Goal: Task Accomplishment & Management: Complete application form

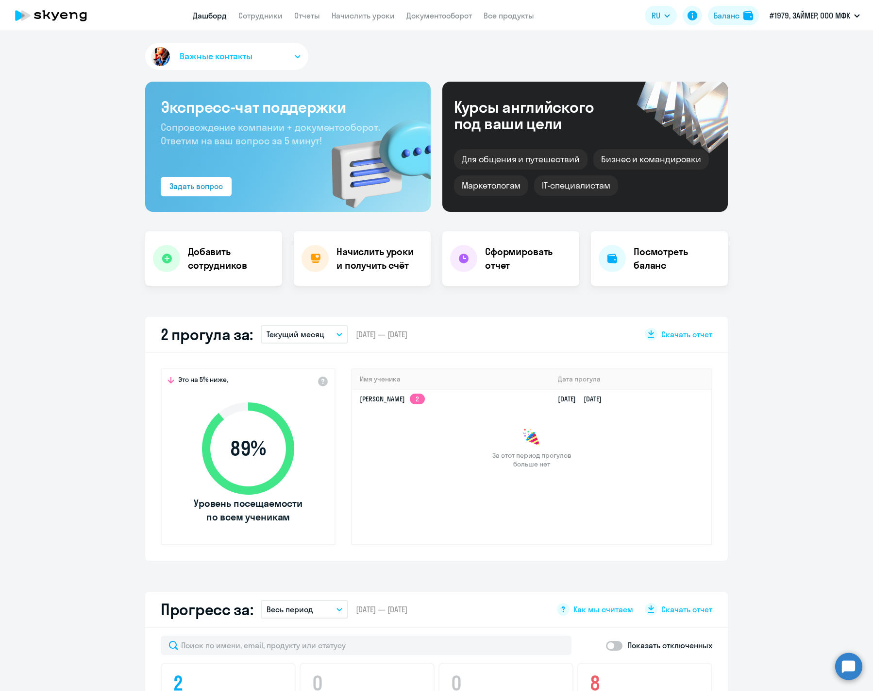
select select "30"
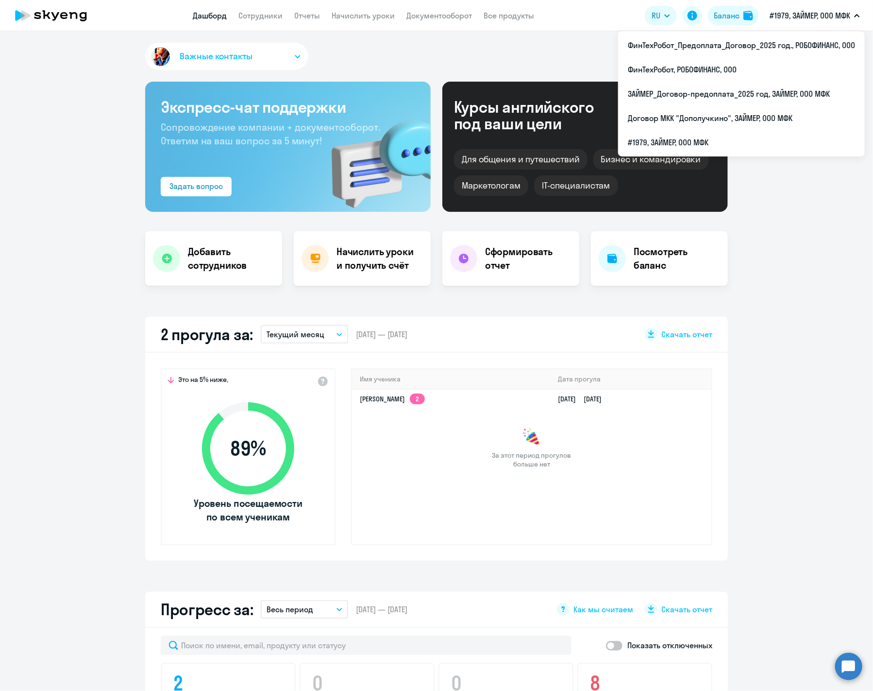
click at [787, 372] on app-truancy-attendance-dashboard "2 прогула за: Текущий месяц – [DATE] — [DATE] Скачать отчет Это на 5% ниже, 89 …" at bounding box center [436, 439] width 873 height 244
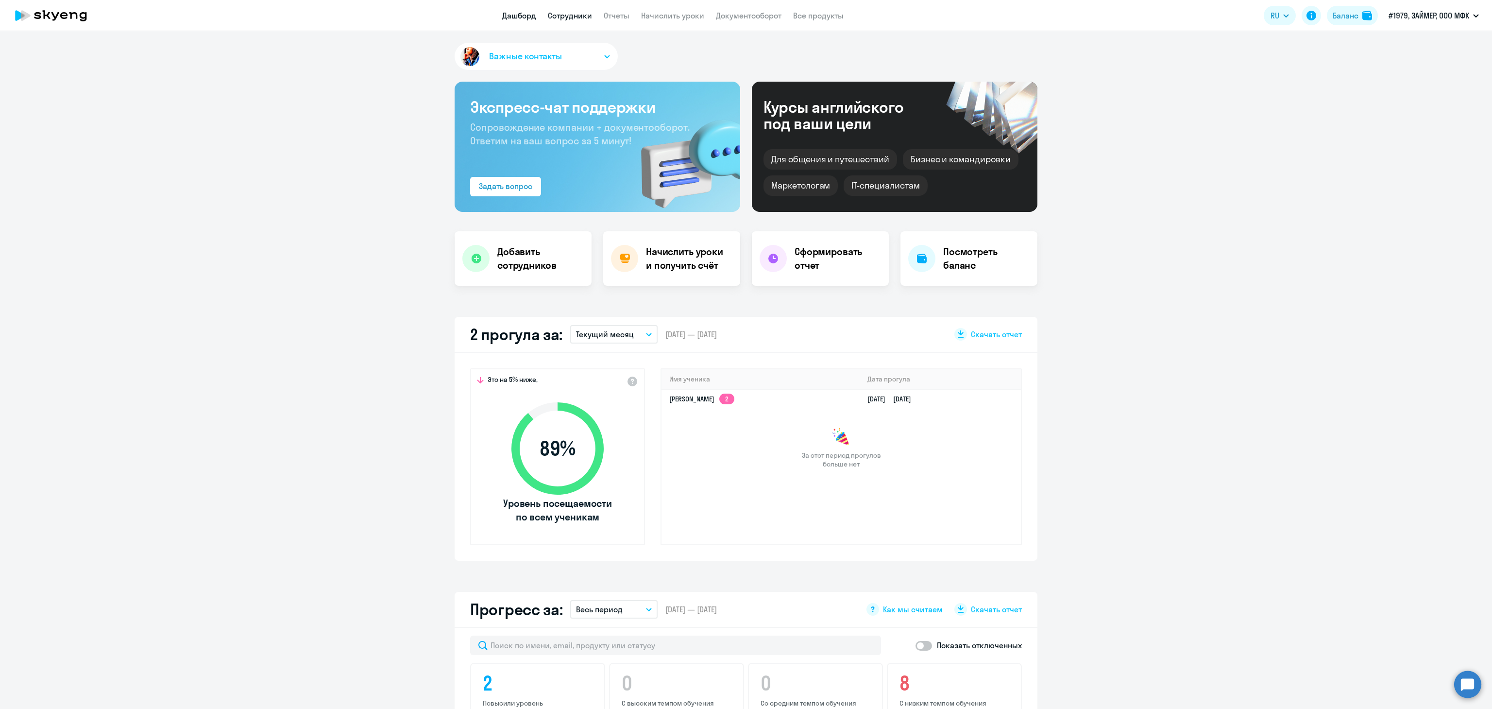
click at [561, 13] on link "Сотрудники" at bounding box center [570, 16] width 44 height 10
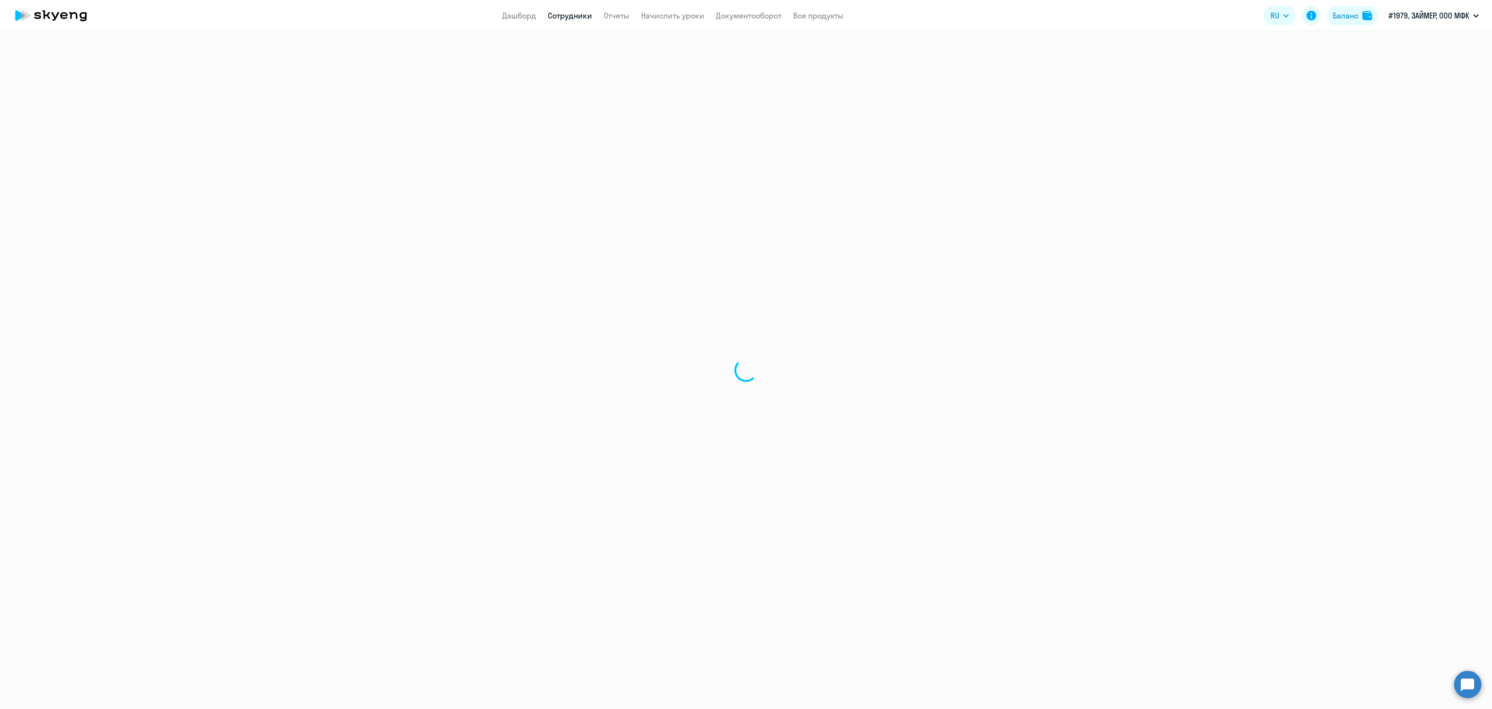
select select "30"
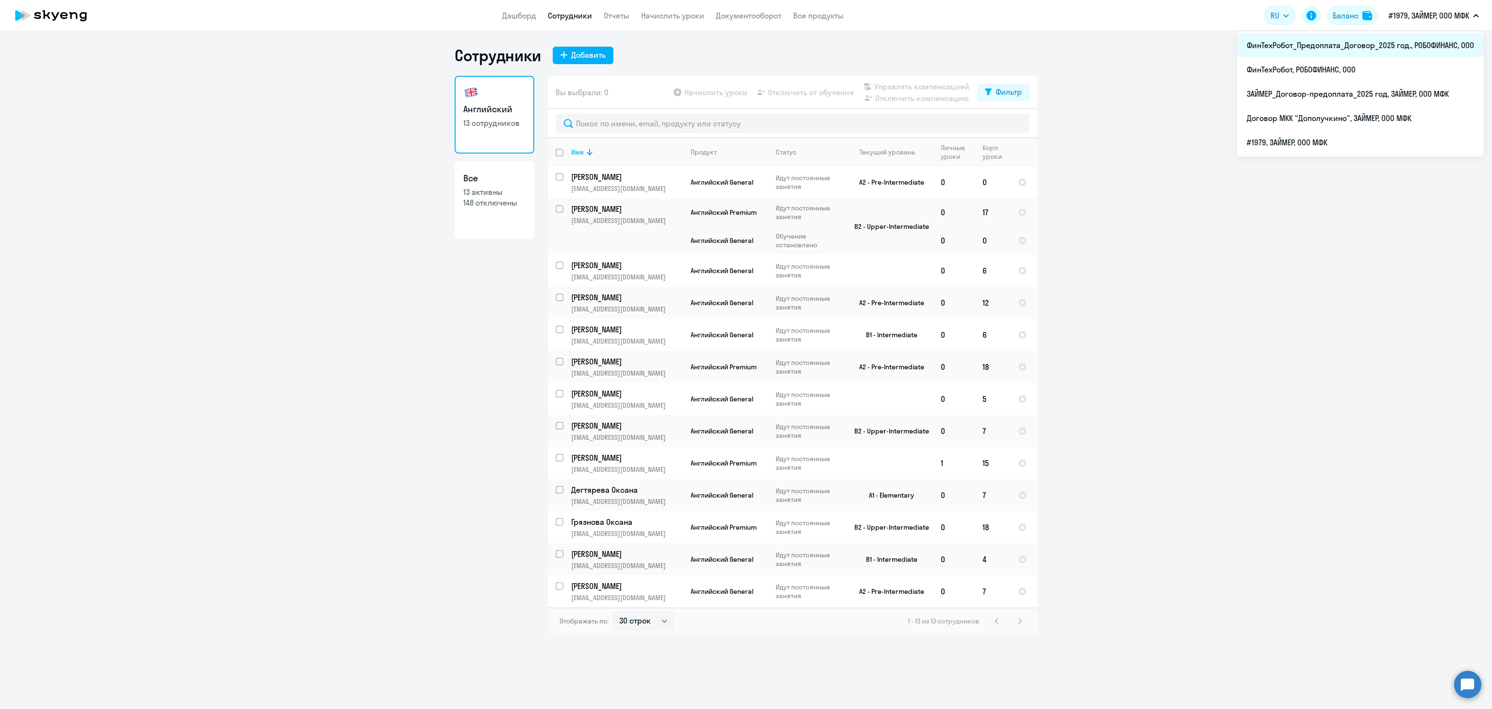
click at [873, 36] on li "ФинТехРобот_Предоплата_Договор_2025 год., РОБОФИНАНС, ООО" at bounding box center [1360, 45] width 247 height 24
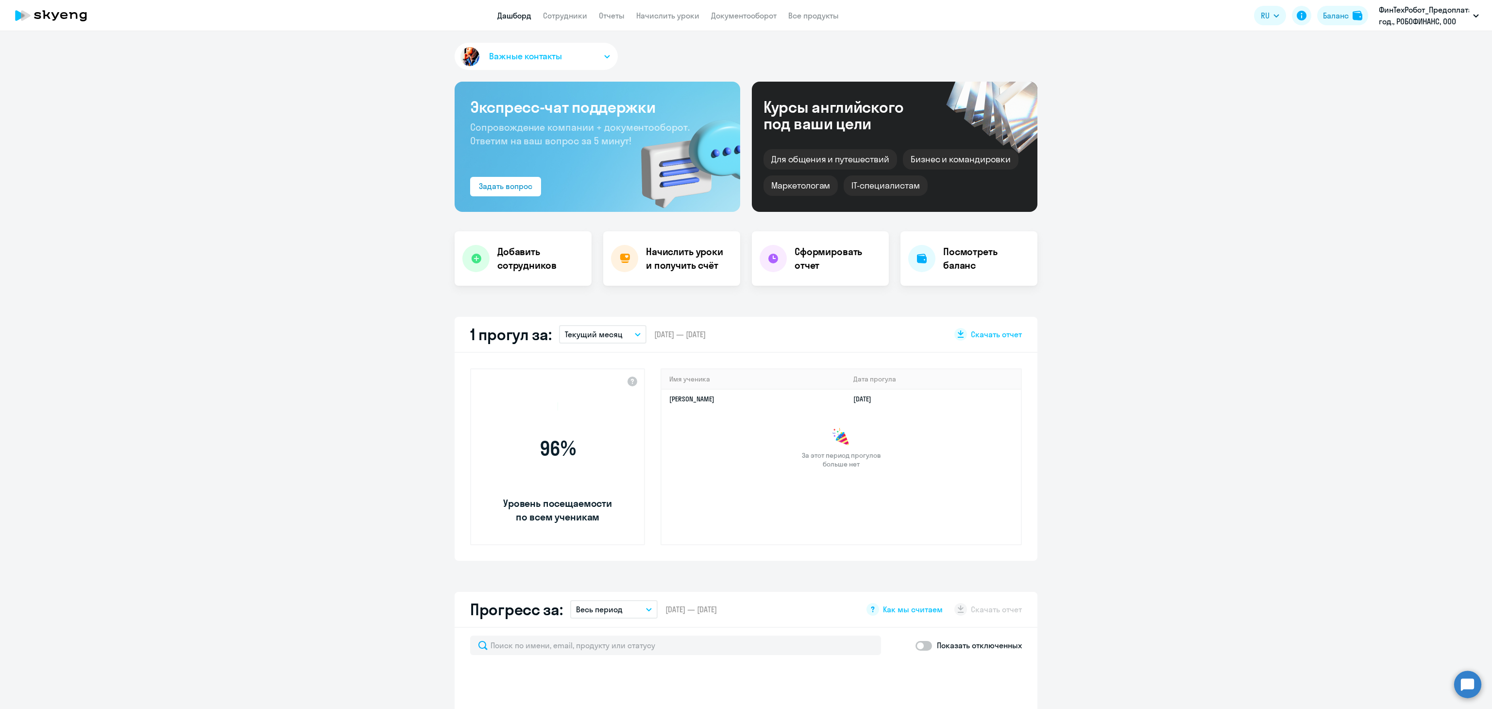
select select "30"
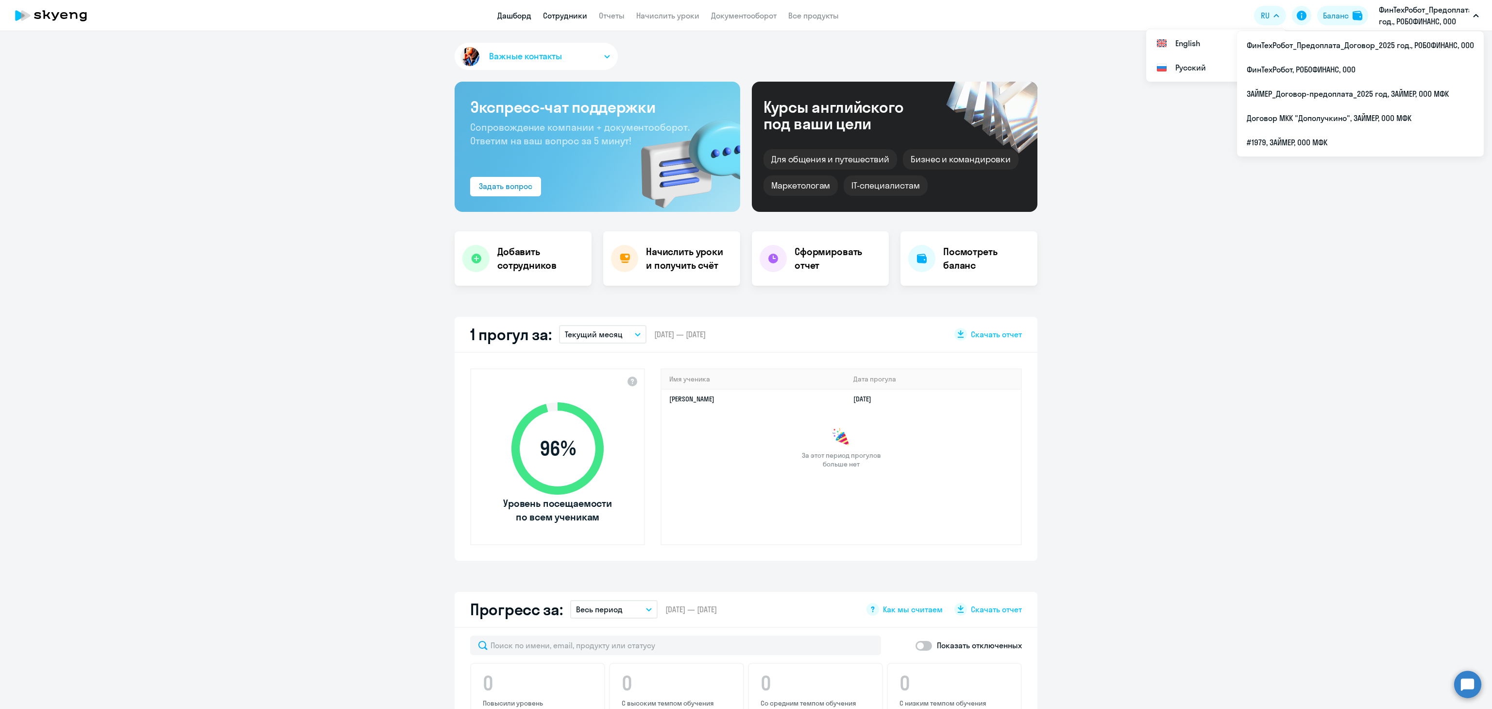
click at [556, 16] on link "Сотрудники" at bounding box center [565, 16] width 44 height 10
select select "30"
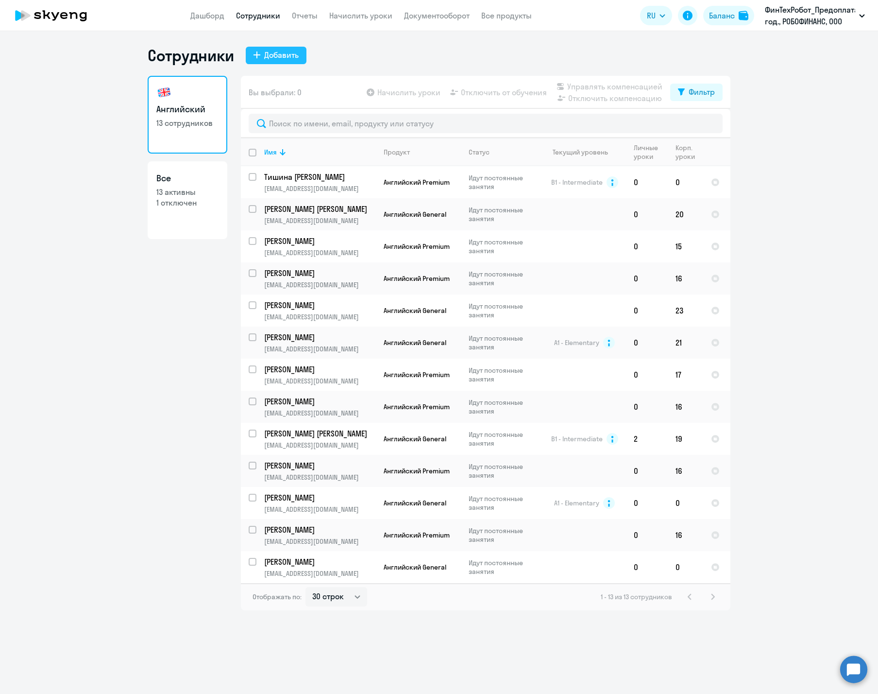
click at [291, 47] on button "Добавить" at bounding box center [276, 55] width 61 height 17
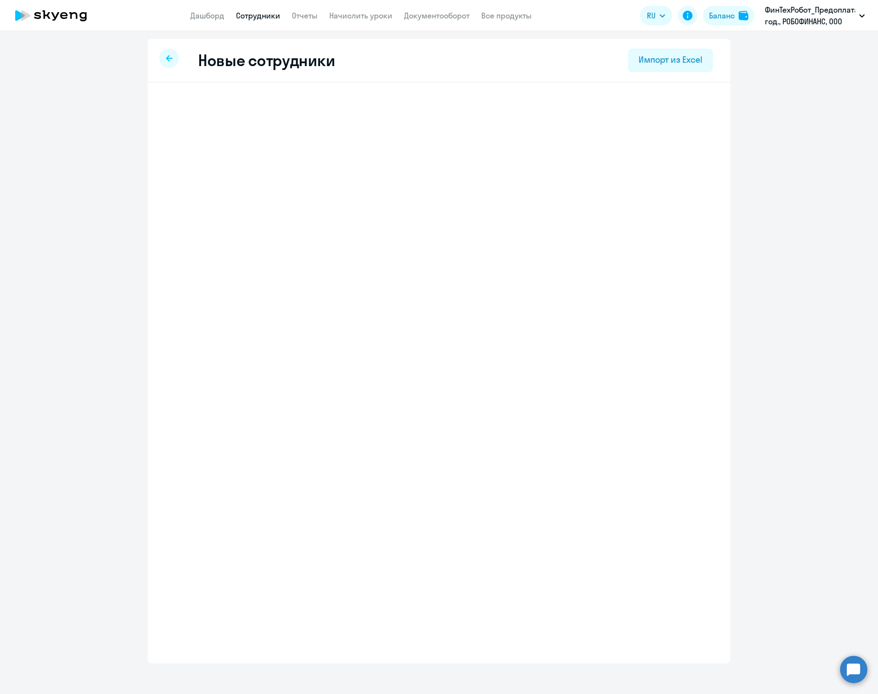
select select "english_adult_not_native_speaker"
select select "3"
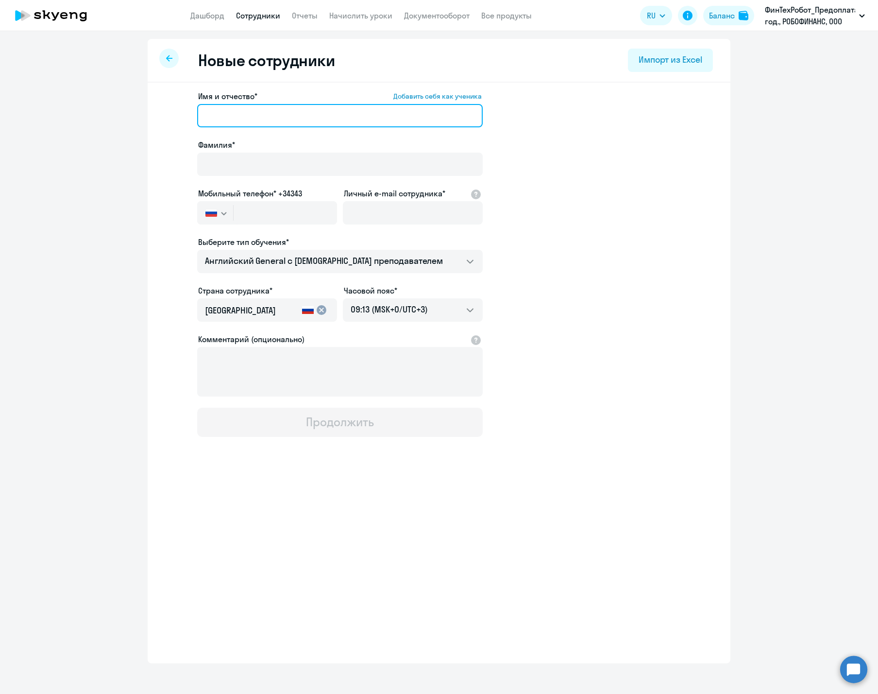
click at [366, 121] on input "Имя и отчество* Добавить себя как ученика" at bounding box center [340, 115] width 286 height 23
paste input "[PERSON_NAME]"
type input "[PERSON_NAME]"
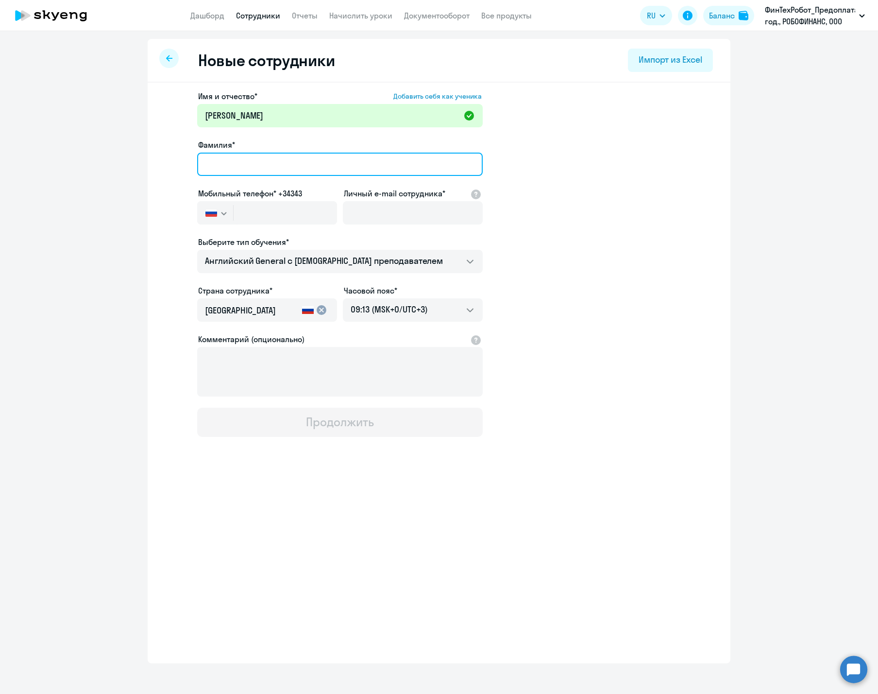
click at [374, 158] on input "Фамилия*" at bounding box center [340, 164] width 286 height 23
paste input "[PERSON_NAME]"
type input "[PERSON_NAME]"
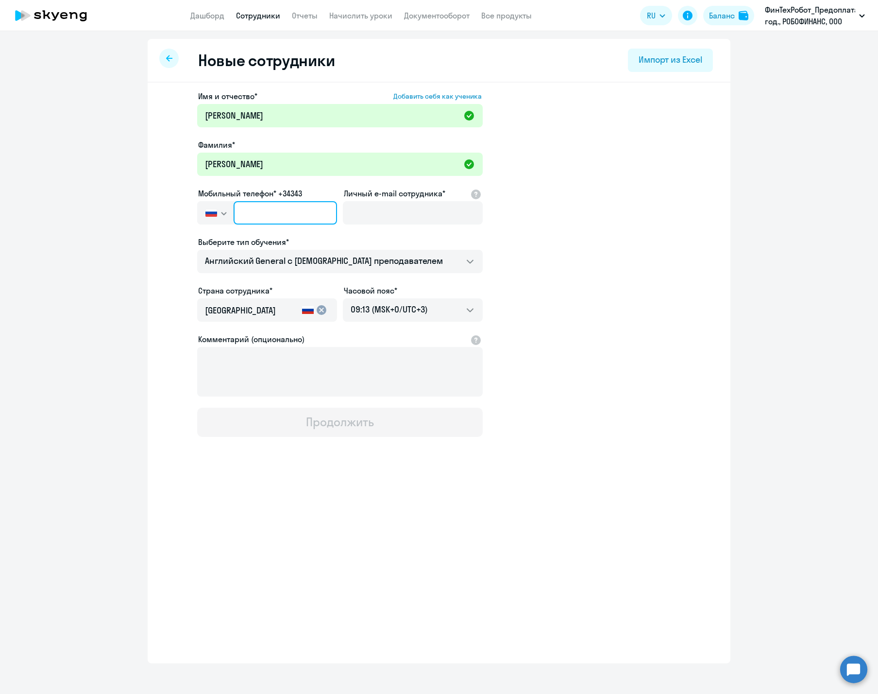
click at [287, 219] on input "text" at bounding box center [285, 212] width 103 height 23
paste input "[PHONE_NUMBER]"
type input "[PHONE_NUMBER]"
click at [428, 212] on input "Личный e-mail сотрудника*" at bounding box center [413, 212] width 140 height 23
paste input "[EMAIL_ADDRESS][DOMAIN_NAME]"
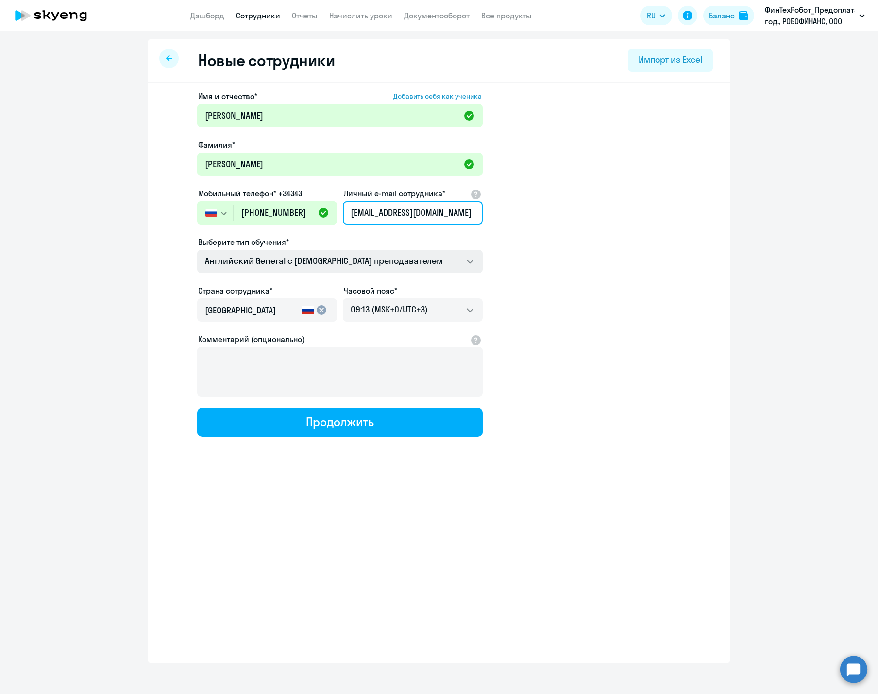
type input "[EMAIL_ADDRESS][DOMAIN_NAME]"
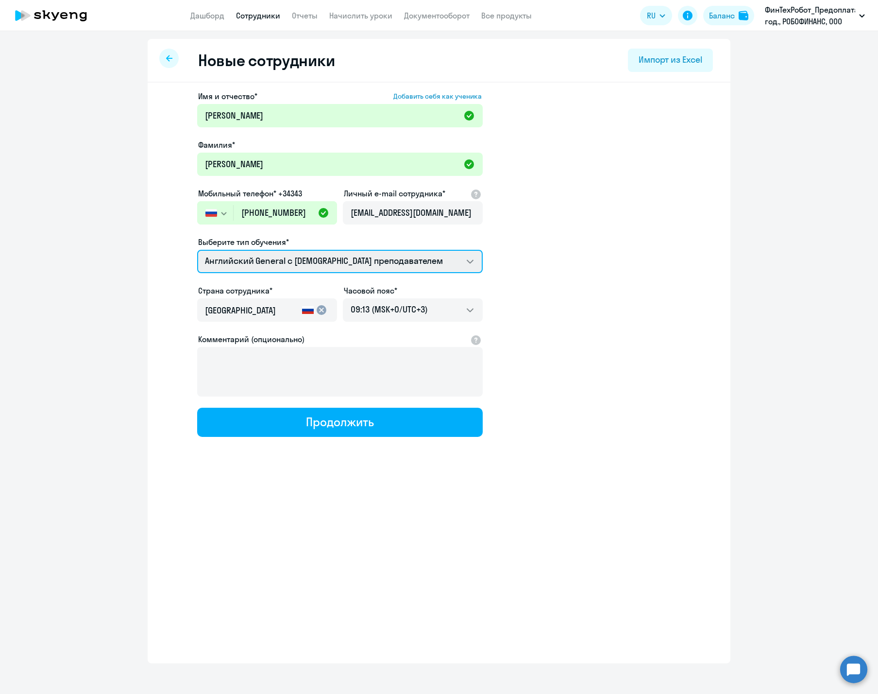
click at [425, 260] on select "Английский General с [DEMOGRAPHIC_DATA] преподавателем Английский General с [DE…" at bounding box center [340, 261] width 286 height 23
select select "english_adult_not_native_speaker_premium"
click at [197, 250] on select "Английский General с [DEMOGRAPHIC_DATA] преподавателем Английский General с [DE…" at bounding box center [340, 261] width 286 height 23
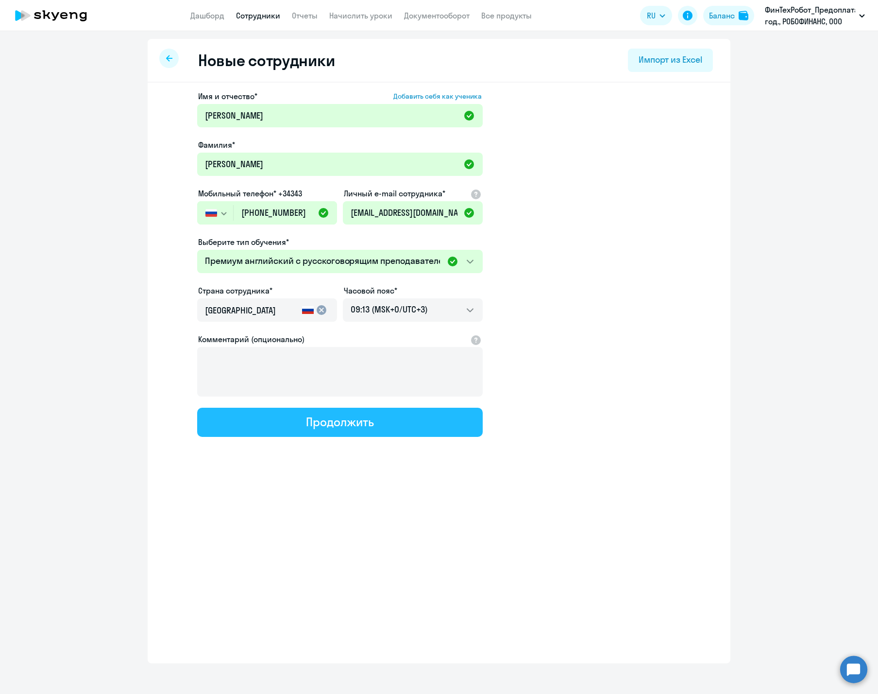
click at [345, 417] on div "Продолжить" at bounding box center [340, 422] width 68 height 16
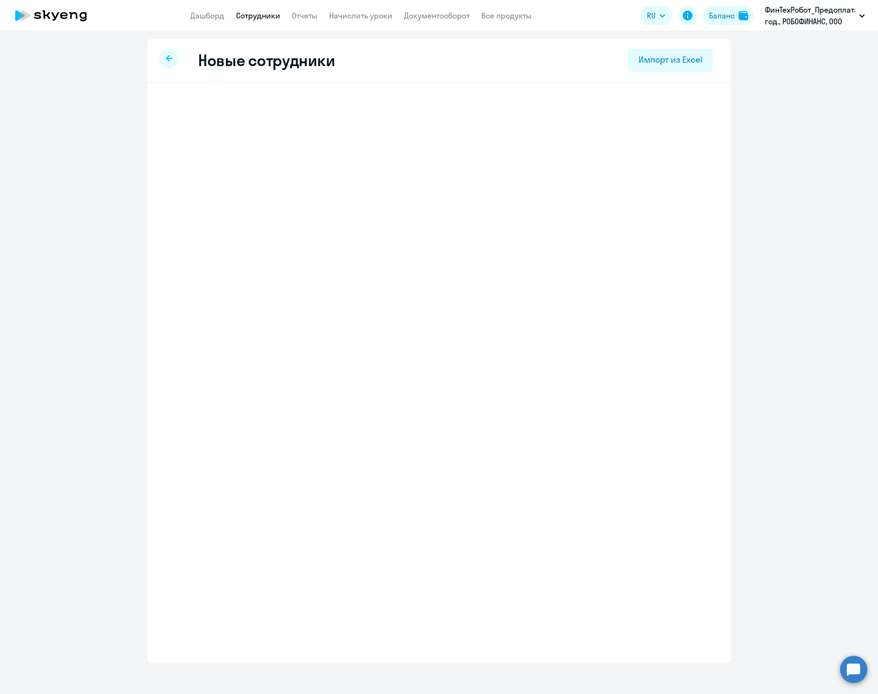
select select "english_adult_not_native_speaker_premium"
select select "3"
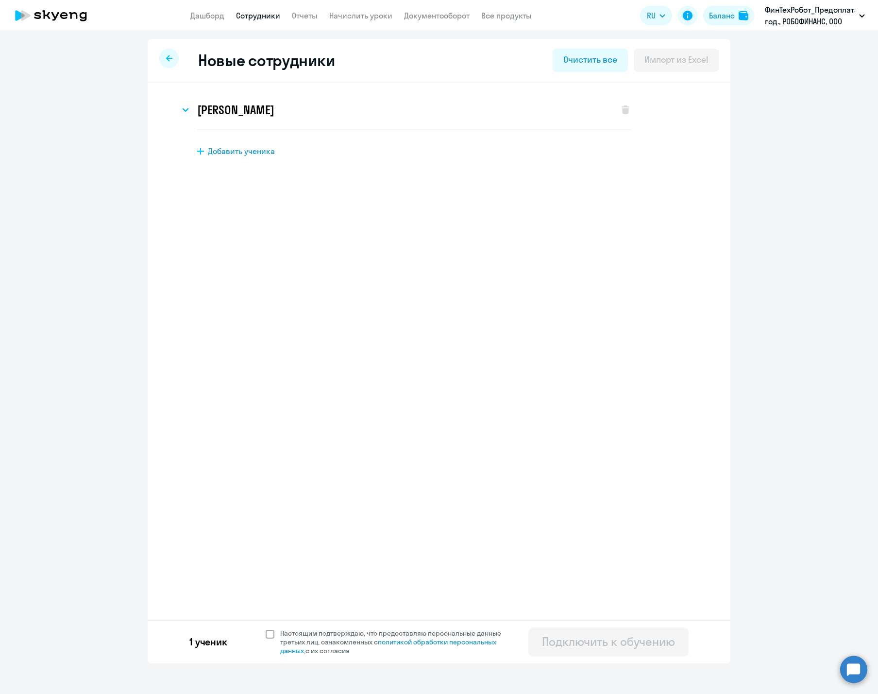
click at [272, 632] on span at bounding box center [270, 633] width 9 height 9
click at [266, 628] on input "Настоящим подтверждаю, что предоставляю персональные данные третьих лиц, ознако…" at bounding box center [265, 628] width 0 height 0
checkbox input "true"
click at [656, 640] on div "Подключить к обучению" at bounding box center [608, 641] width 133 height 16
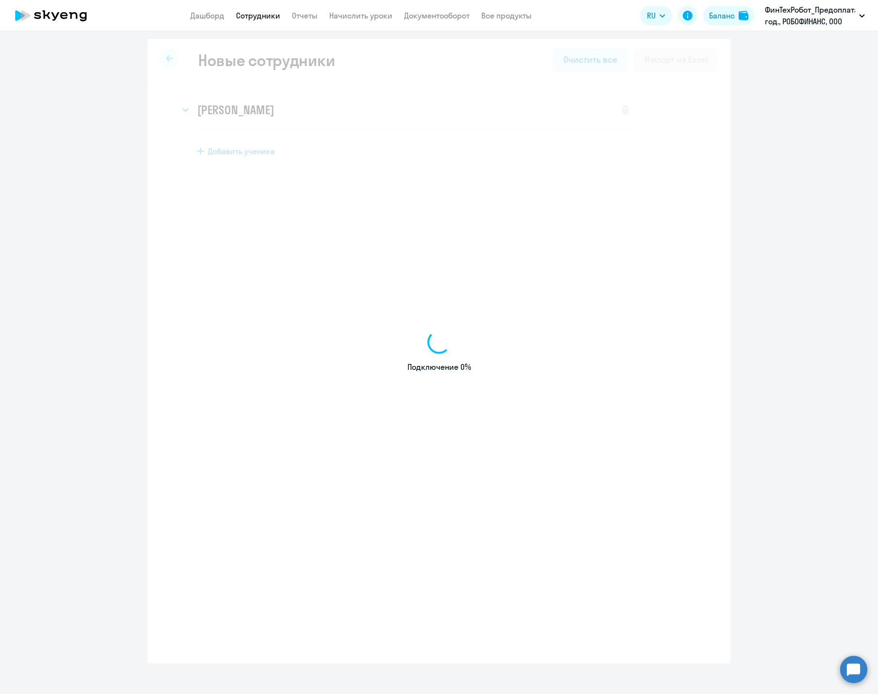
select select "english_adult_not_native_speaker"
select select "3"
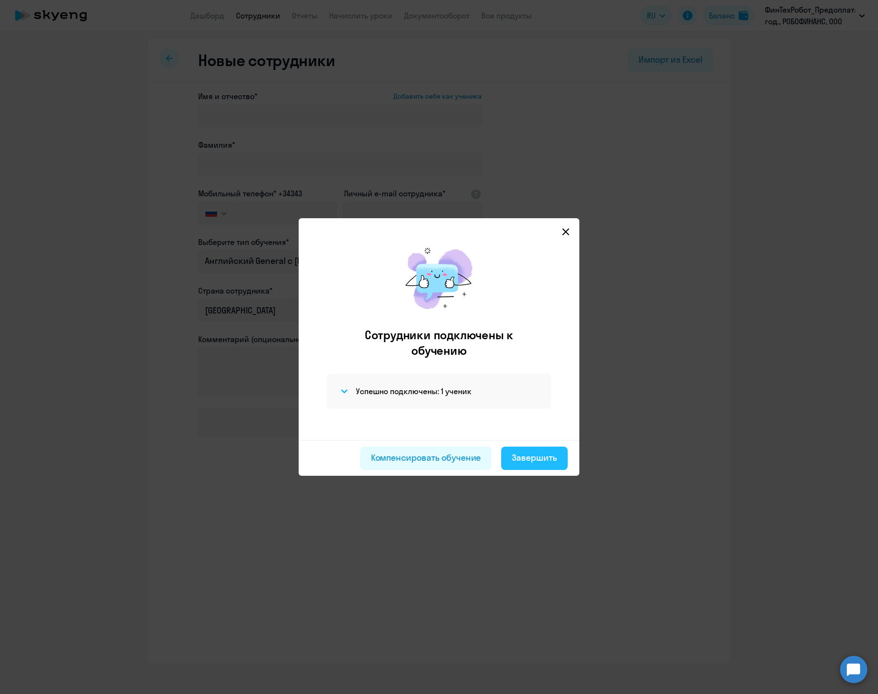
click at [542, 456] on div "Завершить" at bounding box center [534, 457] width 45 height 13
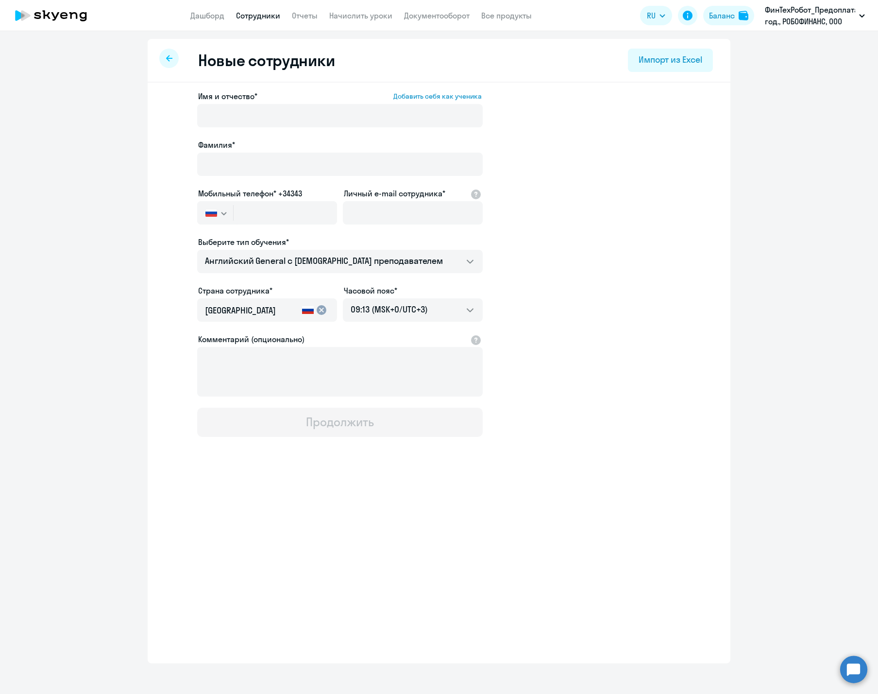
select select "30"
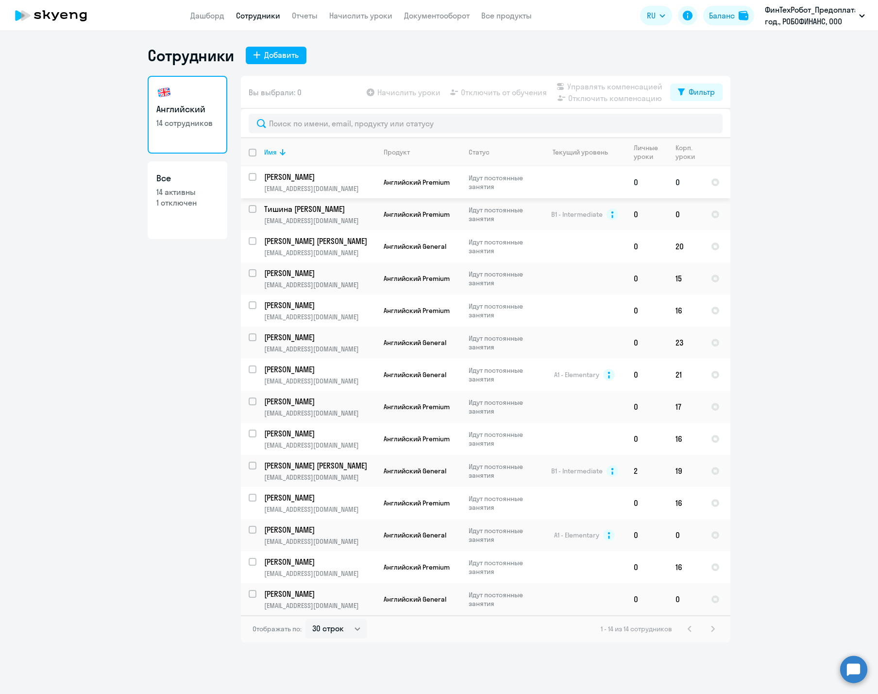
click at [253, 176] on input "select row 18751828" at bounding box center [258, 182] width 19 height 19
checkbox input "true"
click at [424, 88] on span "Начислить уроки" at bounding box center [408, 92] width 63 height 12
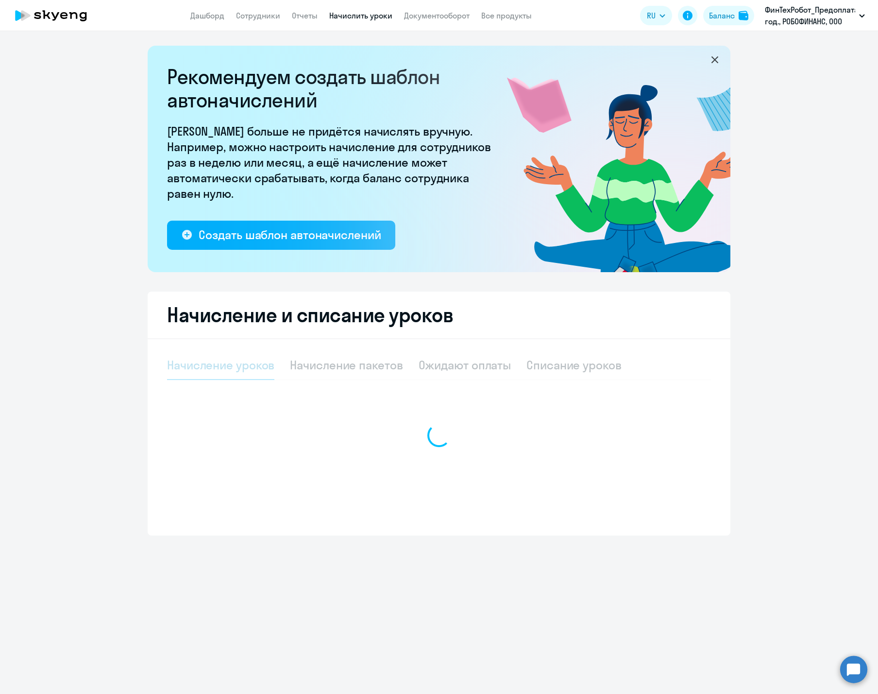
select select "10"
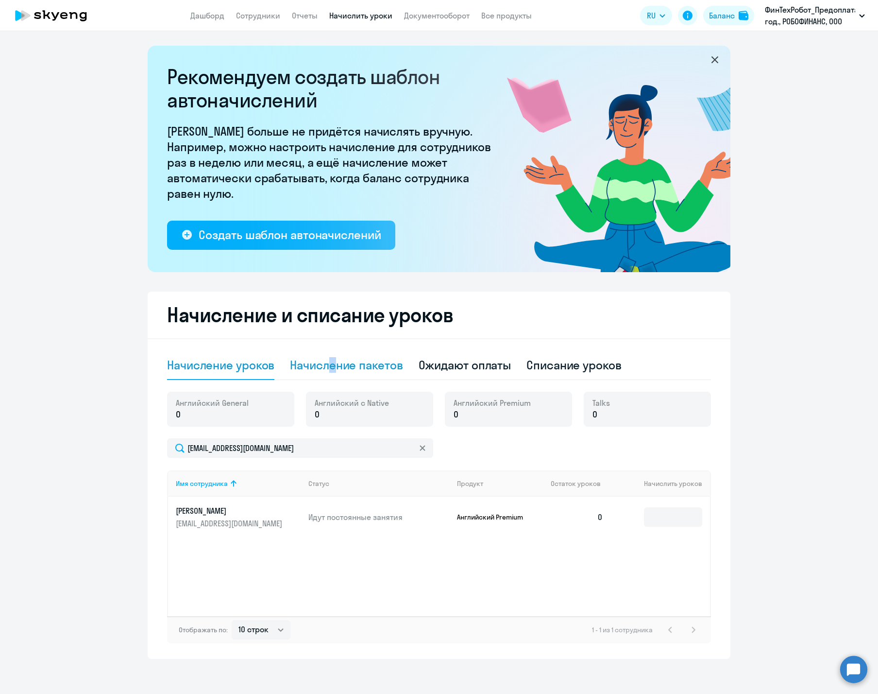
click at [326, 372] on div "Начисление пакетов" at bounding box center [346, 365] width 113 height 16
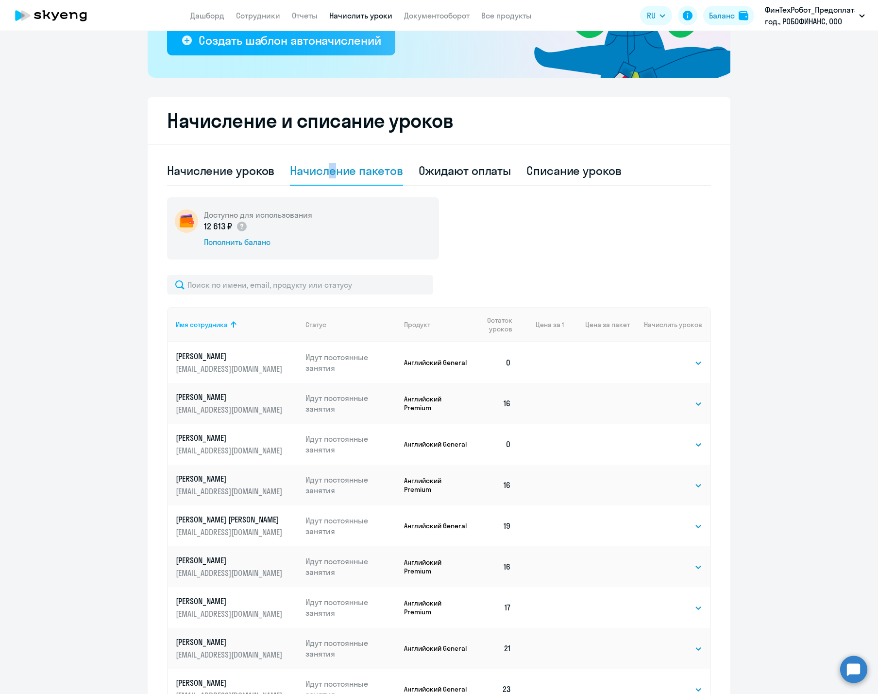
scroll to position [332, 0]
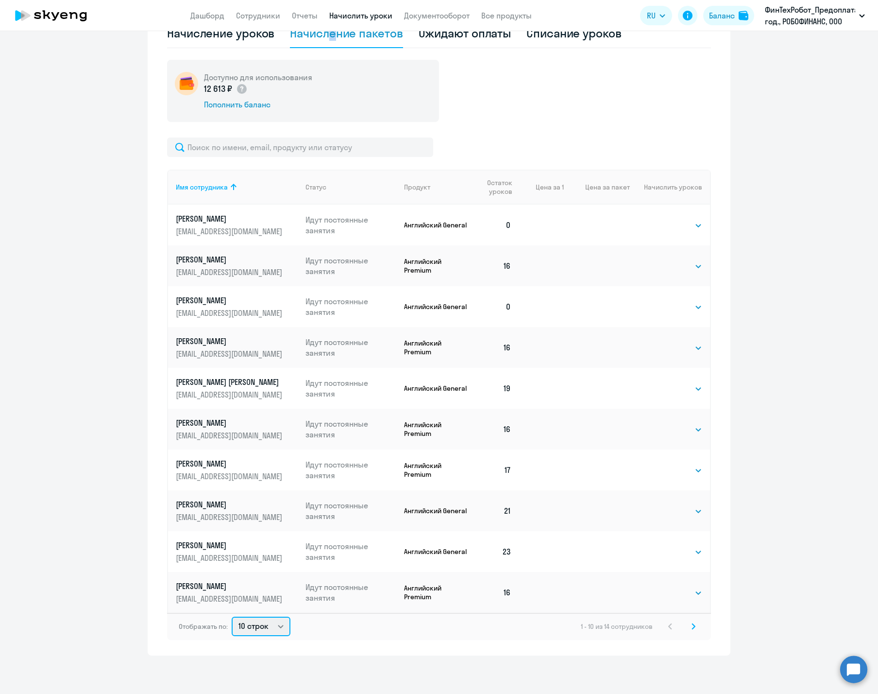
click at [256, 628] on select "10 строк 30 строк 50 строк" at bounding box center [261, 625] width 59 height 19
select select "50"
click at [232, 616] on select "10 строк 30 строк 50 строк" at bounding box center [261, 625] width 59 height 19
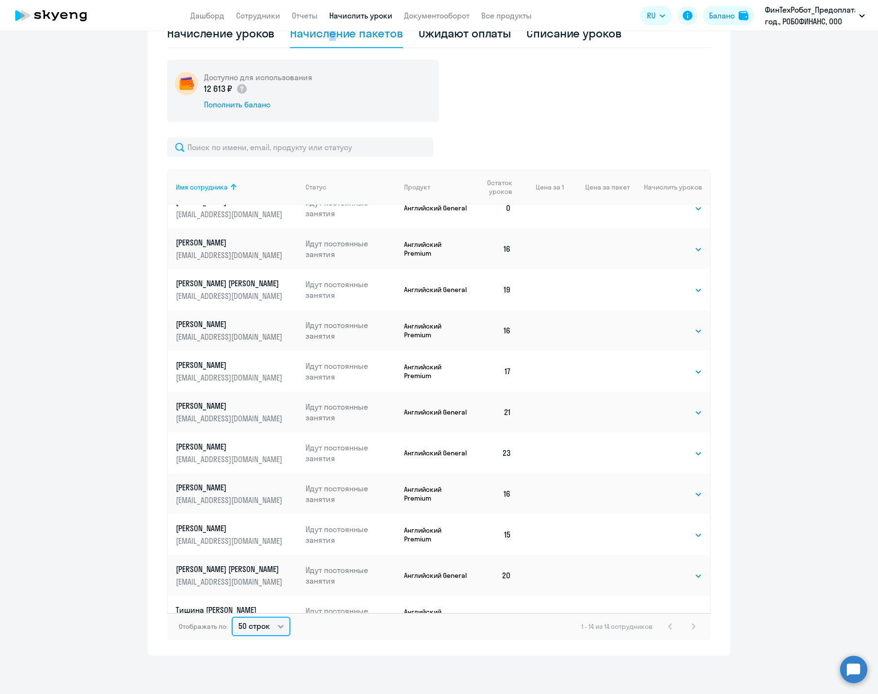
scroll to position [178, 0]
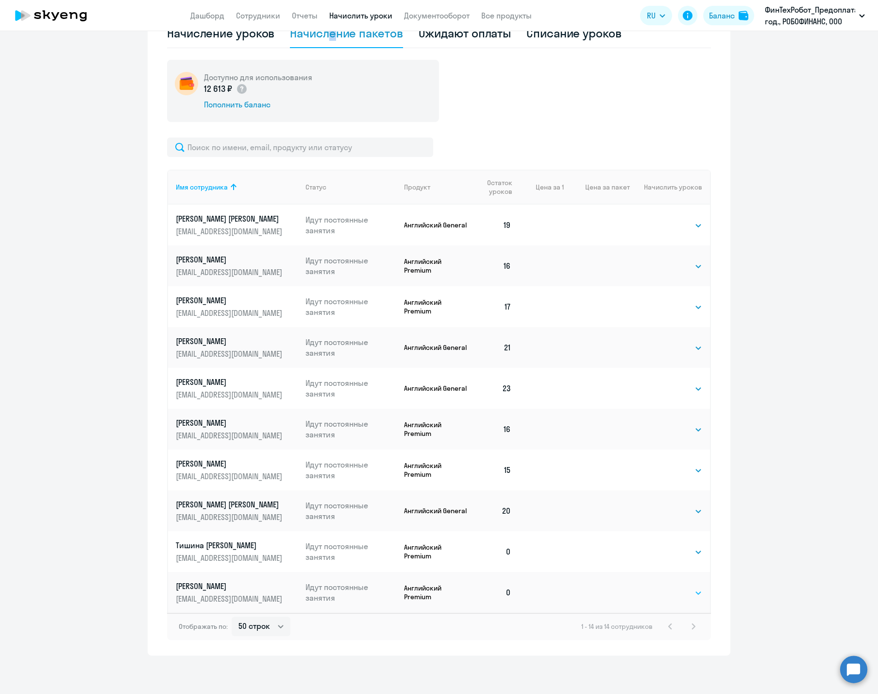
click at [662, 587] on select "Выбрать 1 4 8 16 32 64 96 128" at bounding box center [682, 593] width 40 height 12
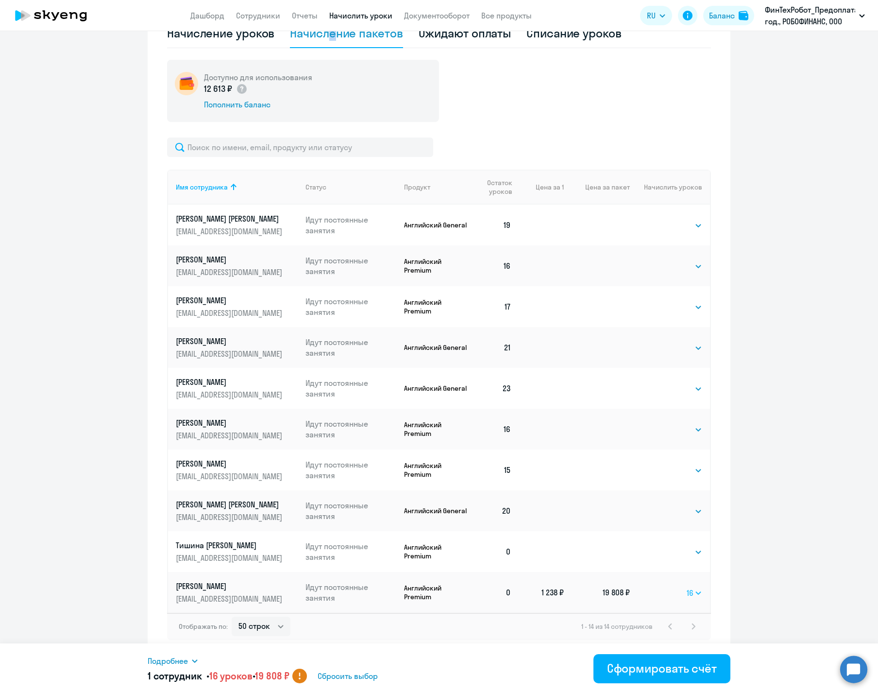
click at [687, 587] on select "Выбрать 1 4 8 16 32 64 96 128" at bounding box center [695, 593] width 16 height 12
select select "8"
click at [687, 587] on select "Выбрать 1 4 8 16 32 64 96 128" at bounding box center [695, 593] width 16 height 12
click at [643, 667] on div "Начислить сотрудникам" at bounding box center [650, 668] width 133 height 16
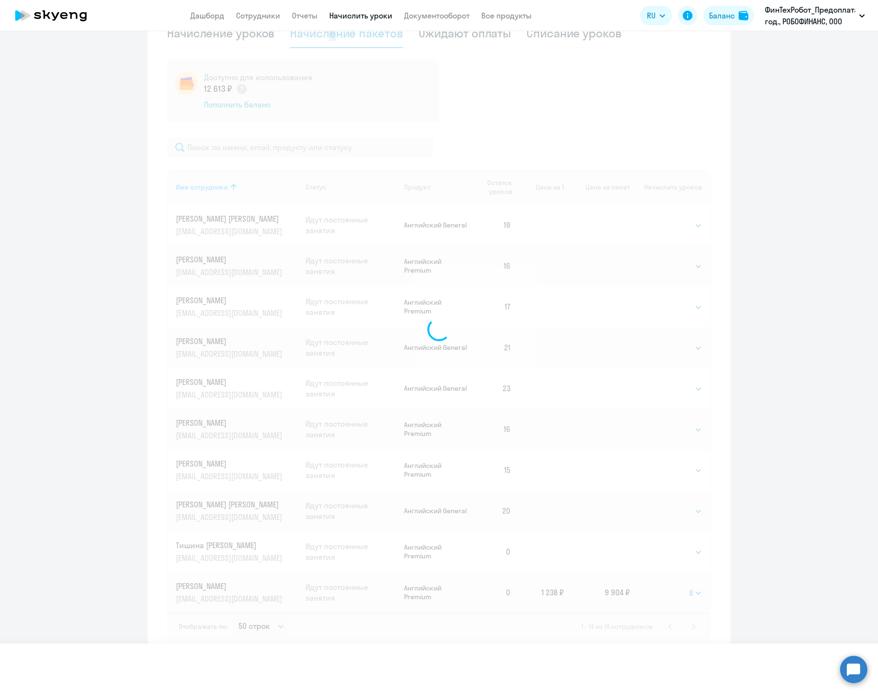
select select
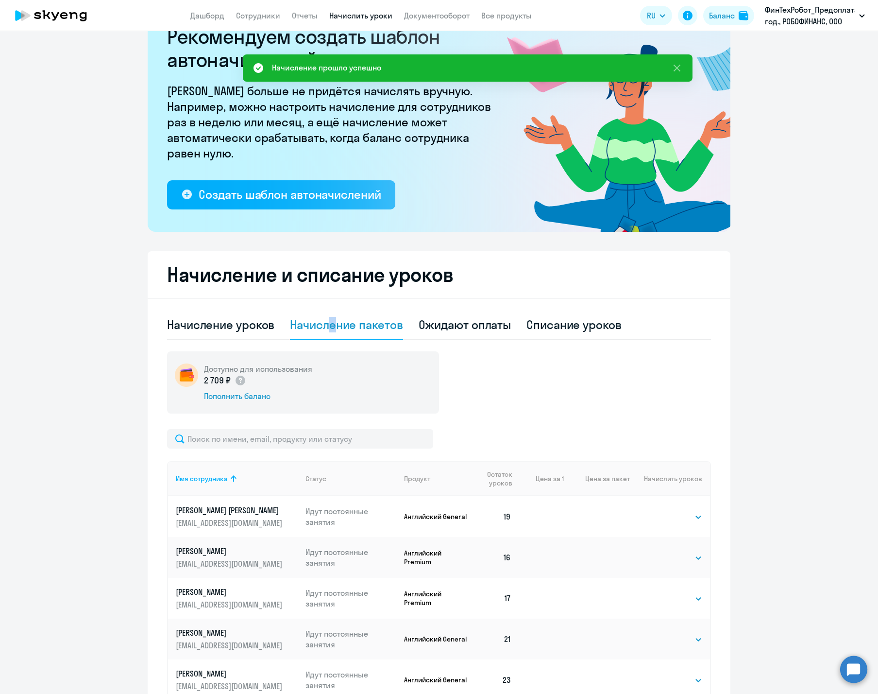
scroll to position [0, 0]
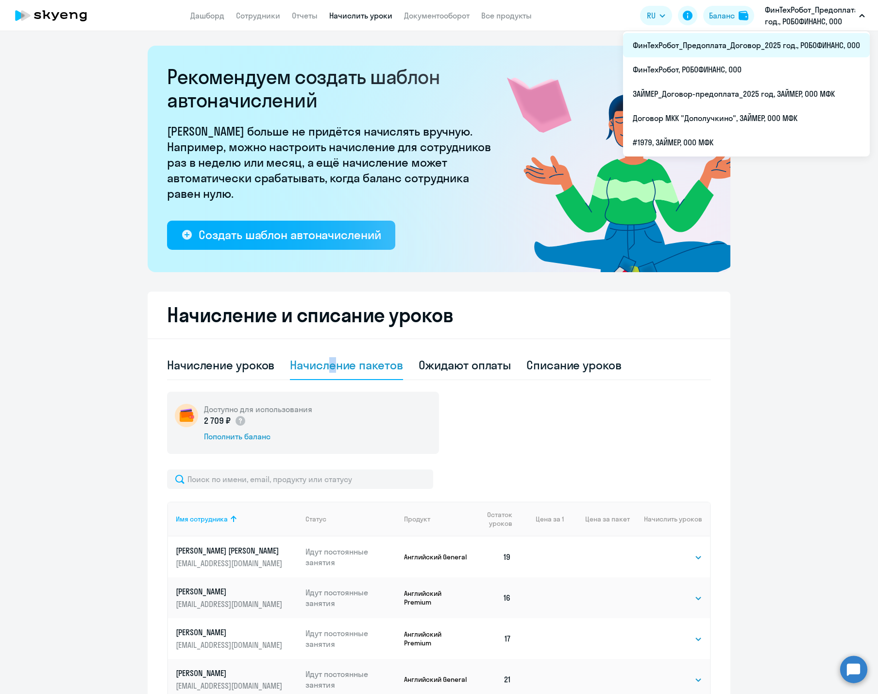
click at [808, 48] on li "ФинТехРобот_Предоплата_Договор_2025 год., РОБОФИНАНС, ООО" at bounding box center [746, 45] width 247 height 24
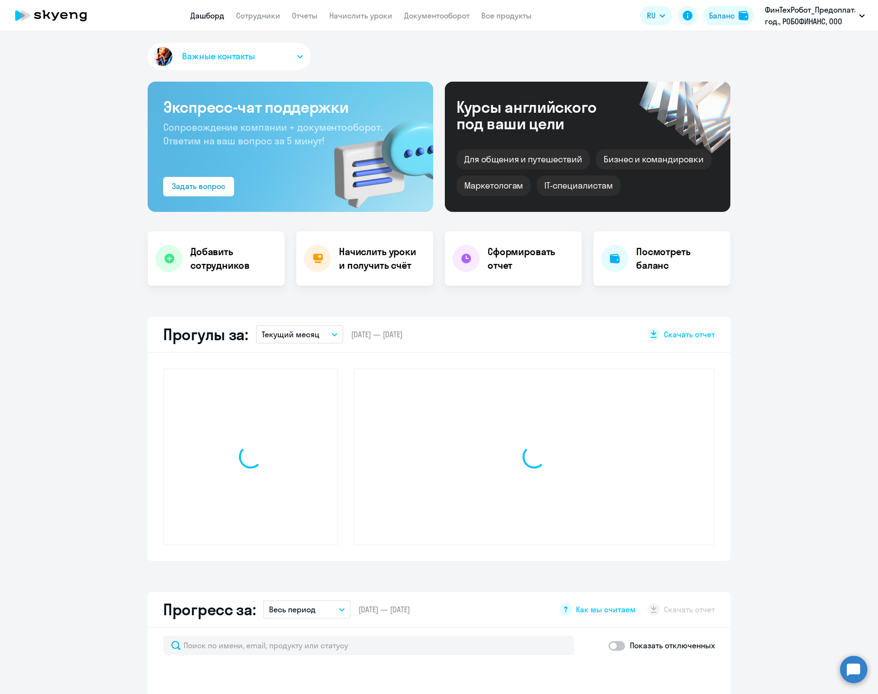
select select "30"
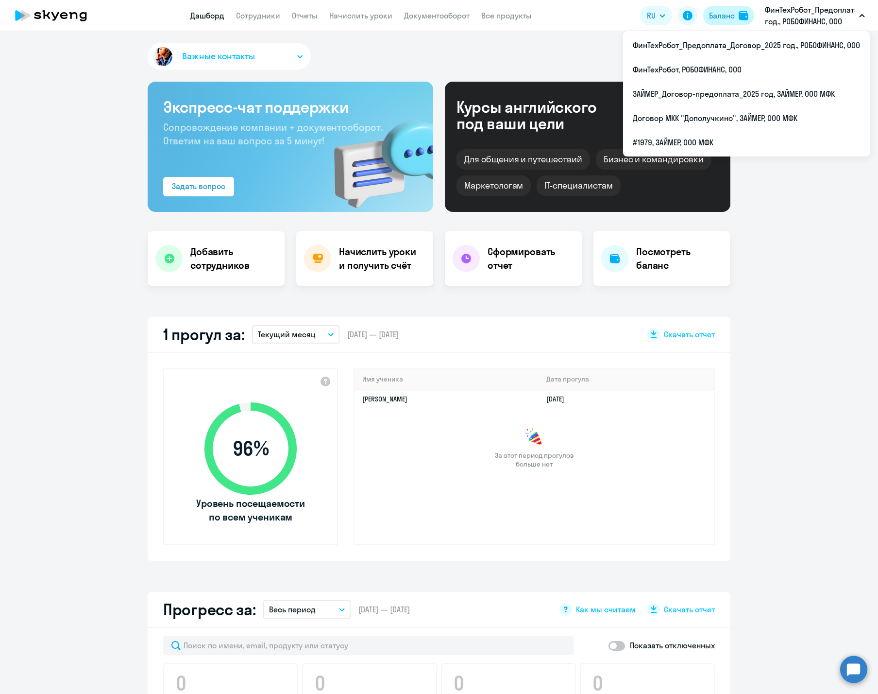
drag, startPoint x: 756, startPoint y: 14, endPoint x: 750, endPoint y: 15, distance: 5.8
click at [750, 15] on app-header-actions "RU English Русский Баланс ФинТехРобот_Предоплата_Договор_2025 год., РОБОФИНАНС,…" at bounding box center [755, 15] width 230 height 23
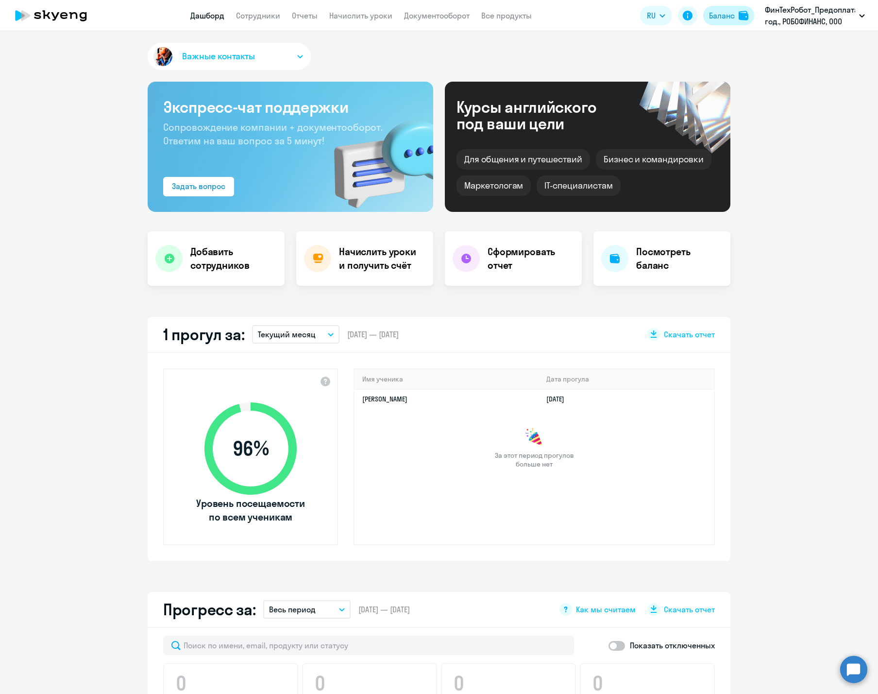
click at [739, 18] on img at bounding box center [744, 16] width 10 height 10
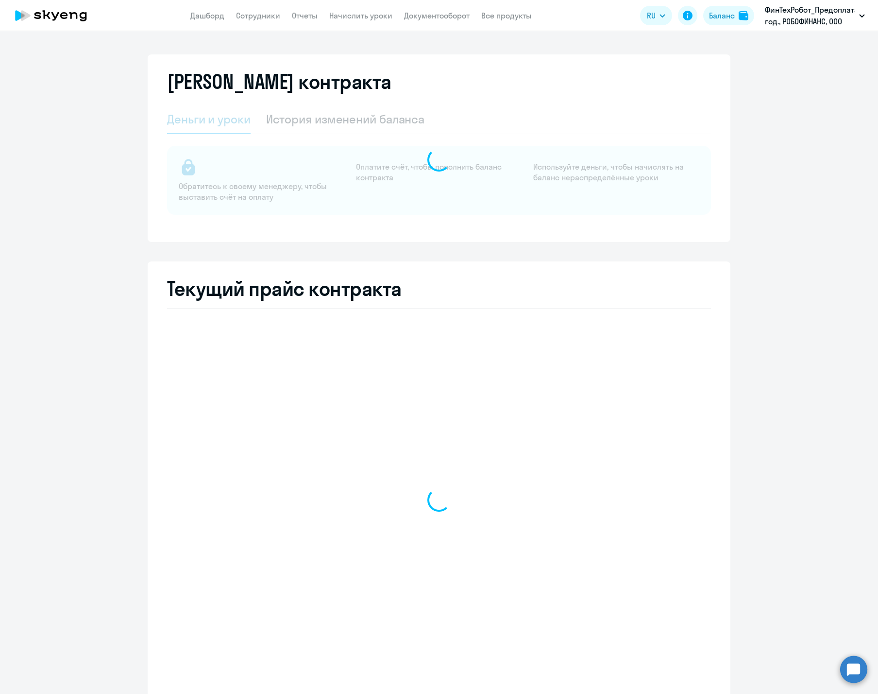
select select "english_adult_not_native_speaker"
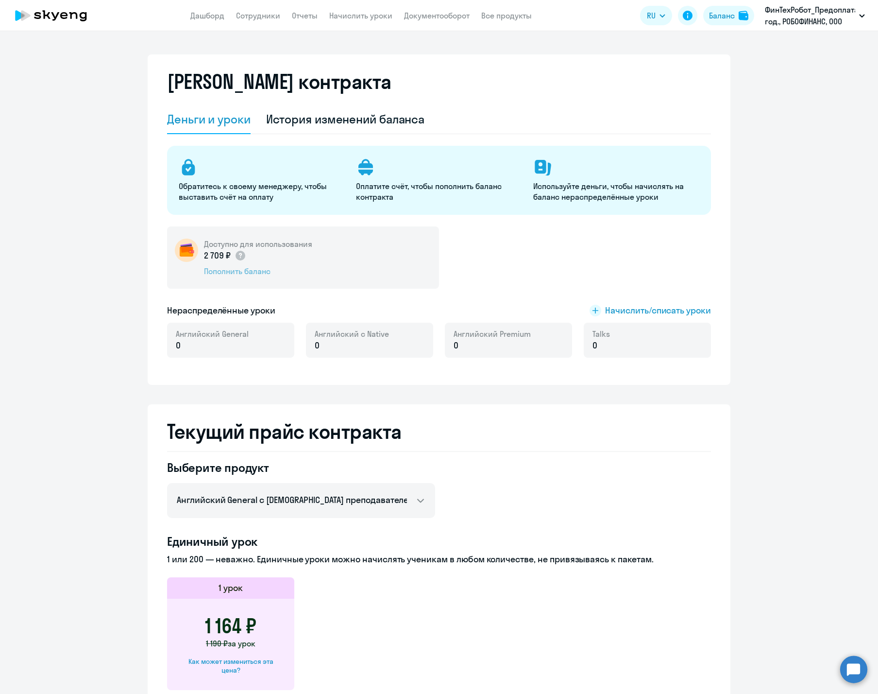
click at [248, 273] on div "Пополнить баланс" at bounding box center [258, 271] width 108 height 11
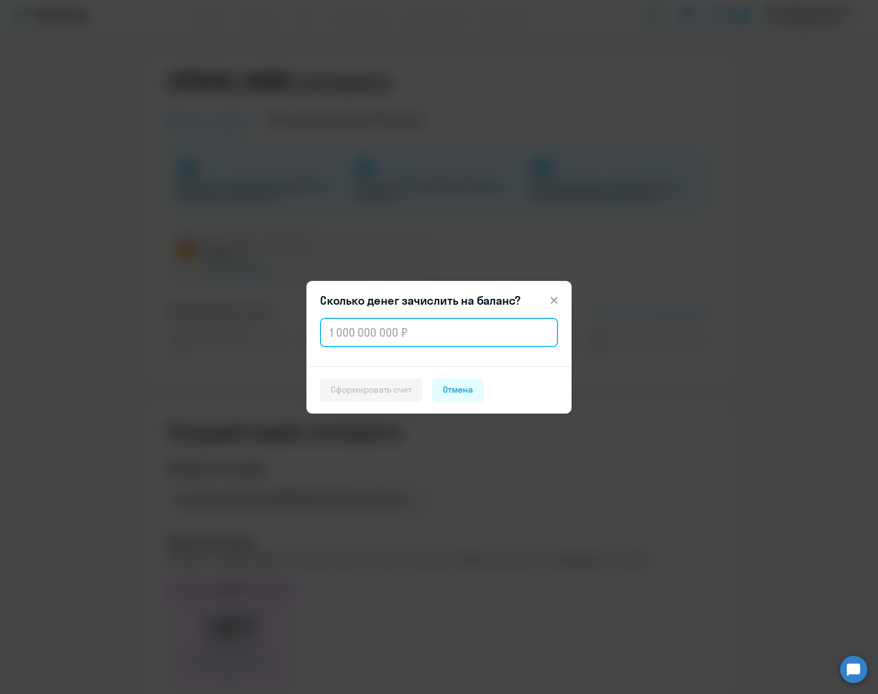
click at [378, 335] on input "text" at bounding box center [439, 332] width 238 height 29
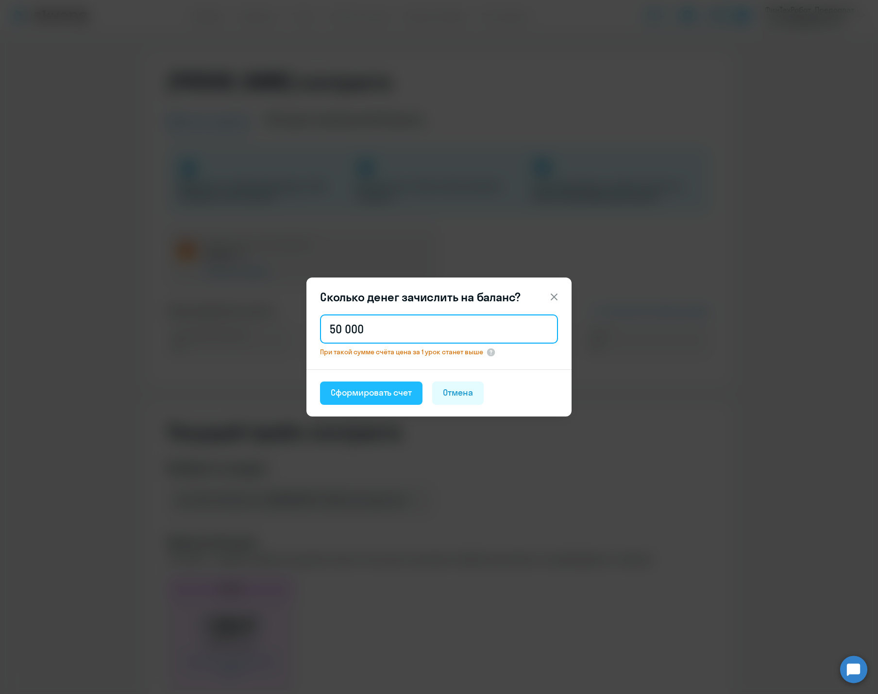
type input "50 000"
click at [389, 397] on div "Сформировать счет" at bounding box center [371, 392] width 81 height 13
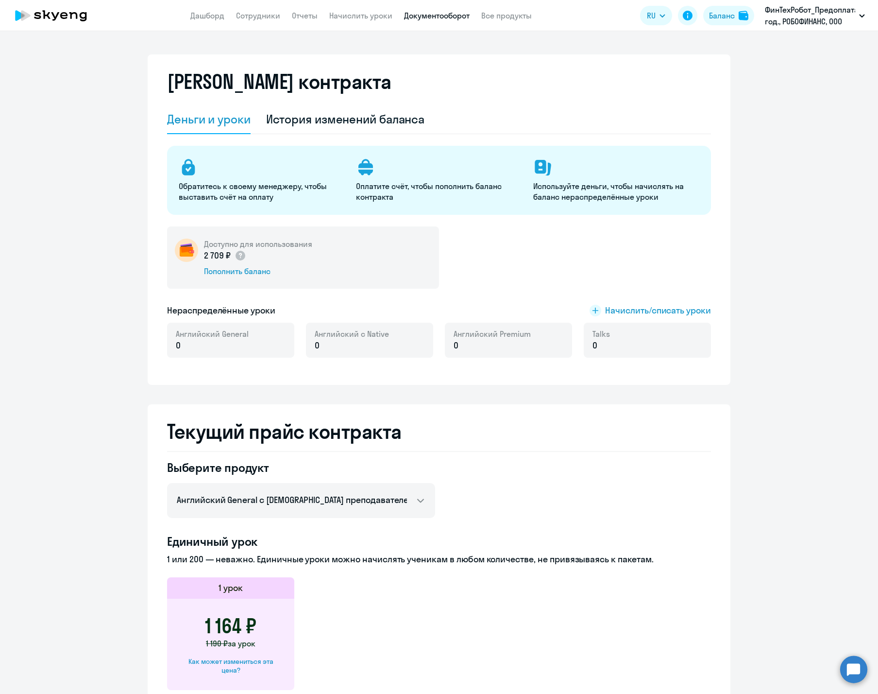
click at [443, 13] on link "Документооборот" at bounding box center [437, 16] width 66 height 10
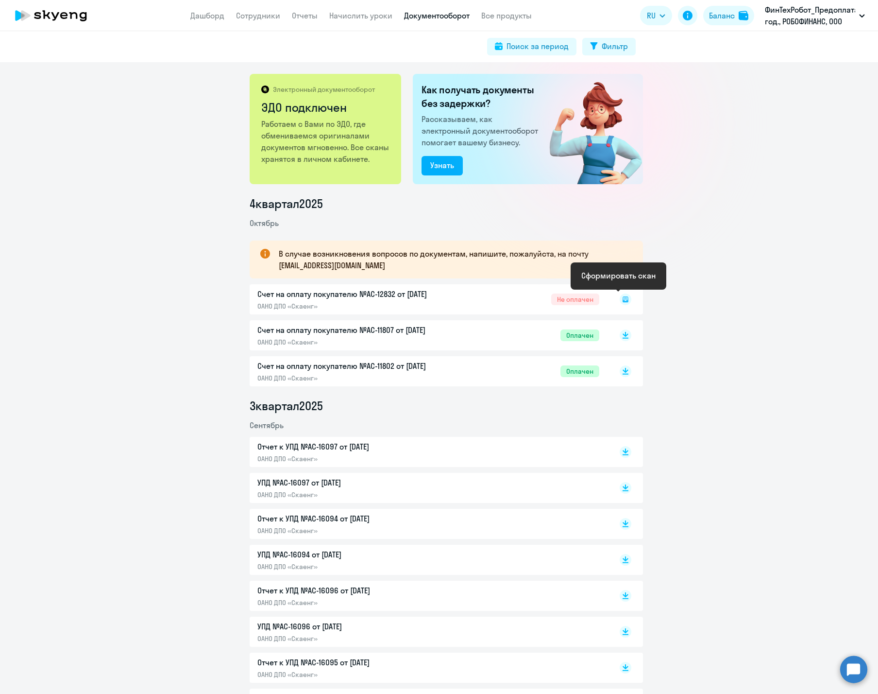
click at [620, 297] on rect at bounding box center [626, 299] width 12 height 12
click at [620, 299] on rect at bounding box center [626, 299] width 12 height 12
click at [620, 304] on rect at bounding box center [626, 299] width 12 height 12
click at [620, 295] on rect at bounding box center [626, 299] width 12 height 12
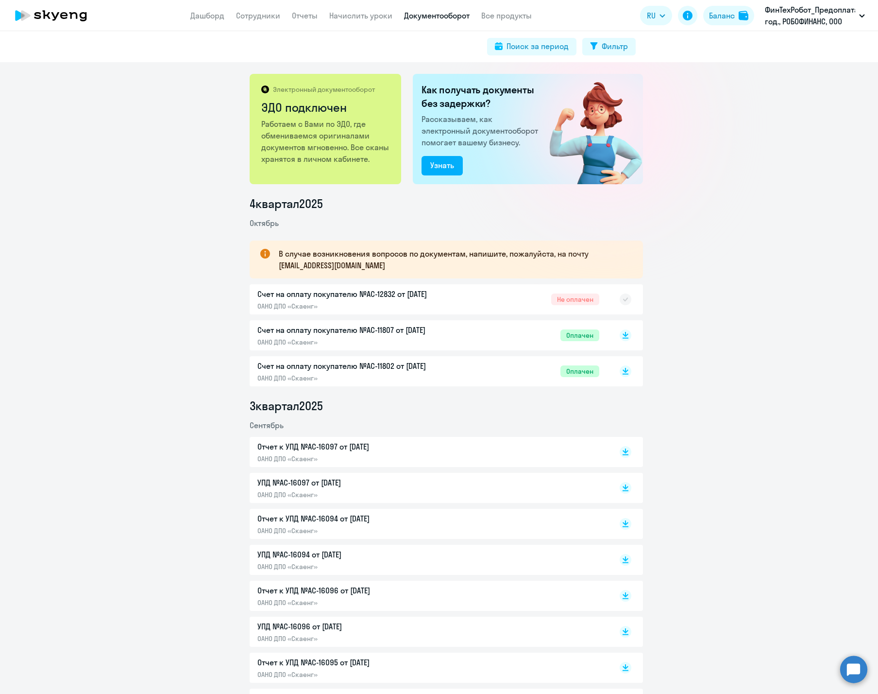
click at [611, 274] on div "В случае возникновения вопросов по документам, напишите, пожалуйста, на почту […" at bounding box center [446, 259] width 393 height 38
click at [622, 296] on rect at bounding box center [626, 299] width 12 height 12
drag, startPoint x: 93, startPoint y: 276, endPoint x: 105, endPoint y: 269, distance: 13.9
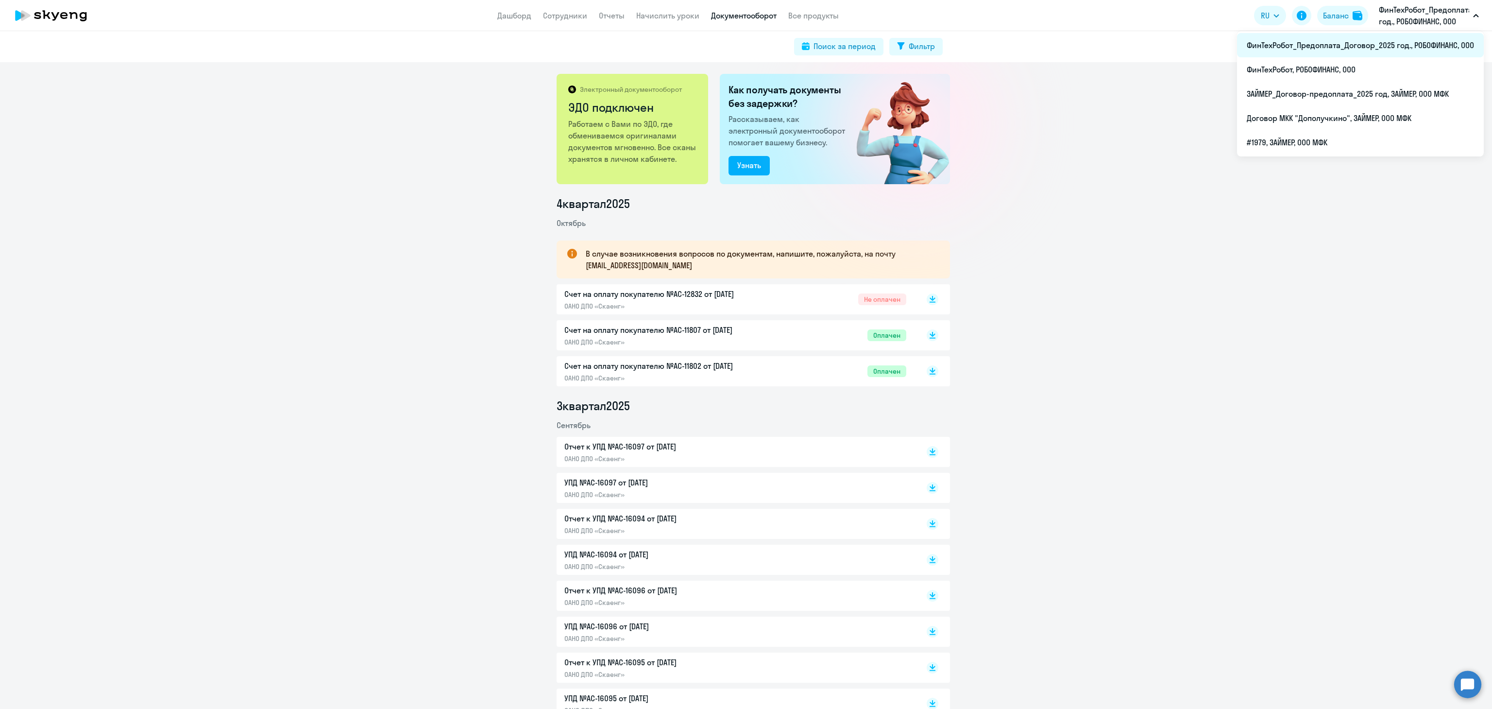
click at [878, 38] on li "ФинТехРобот_Предоплата_Договор_2025 год., РОБОФИНАНС, ООО" at bounding box center [1360, 45] width 247 height 24
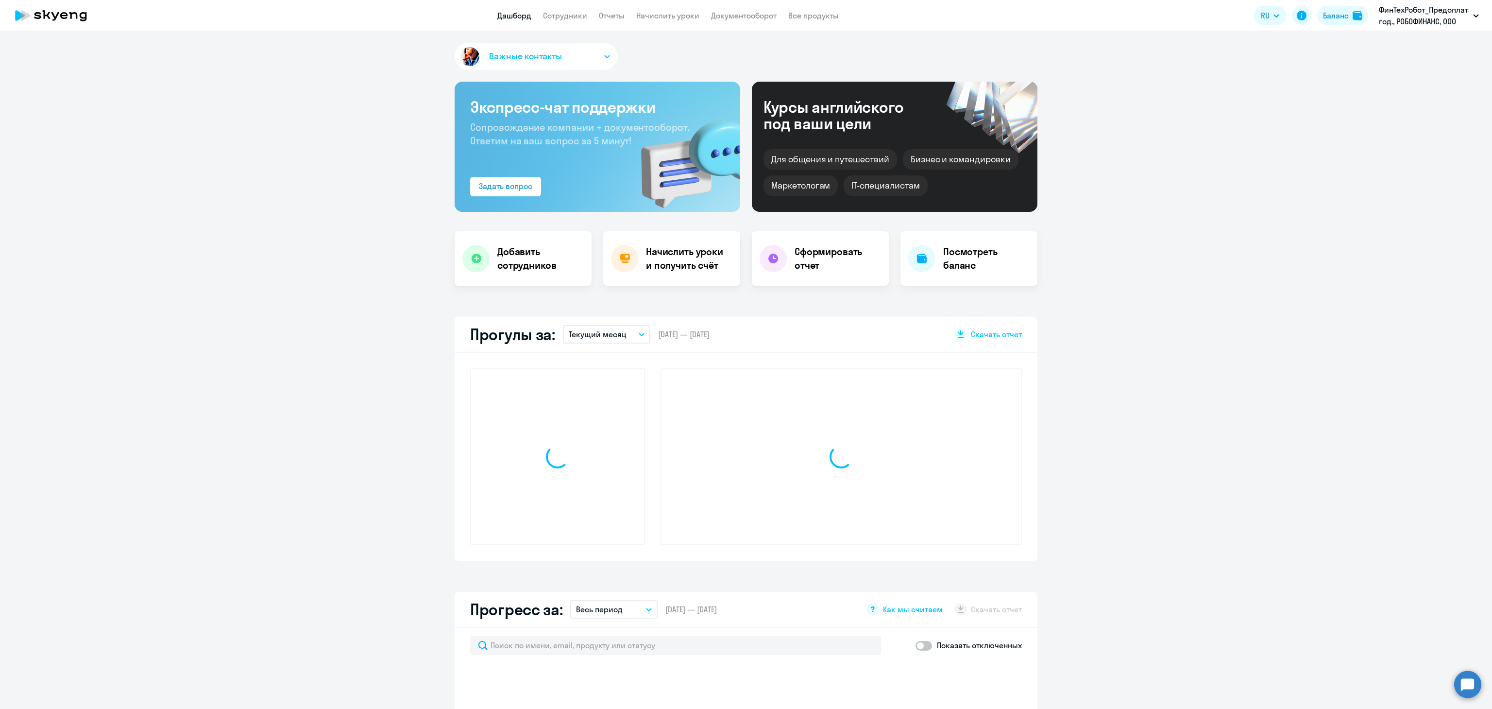
select select "30"
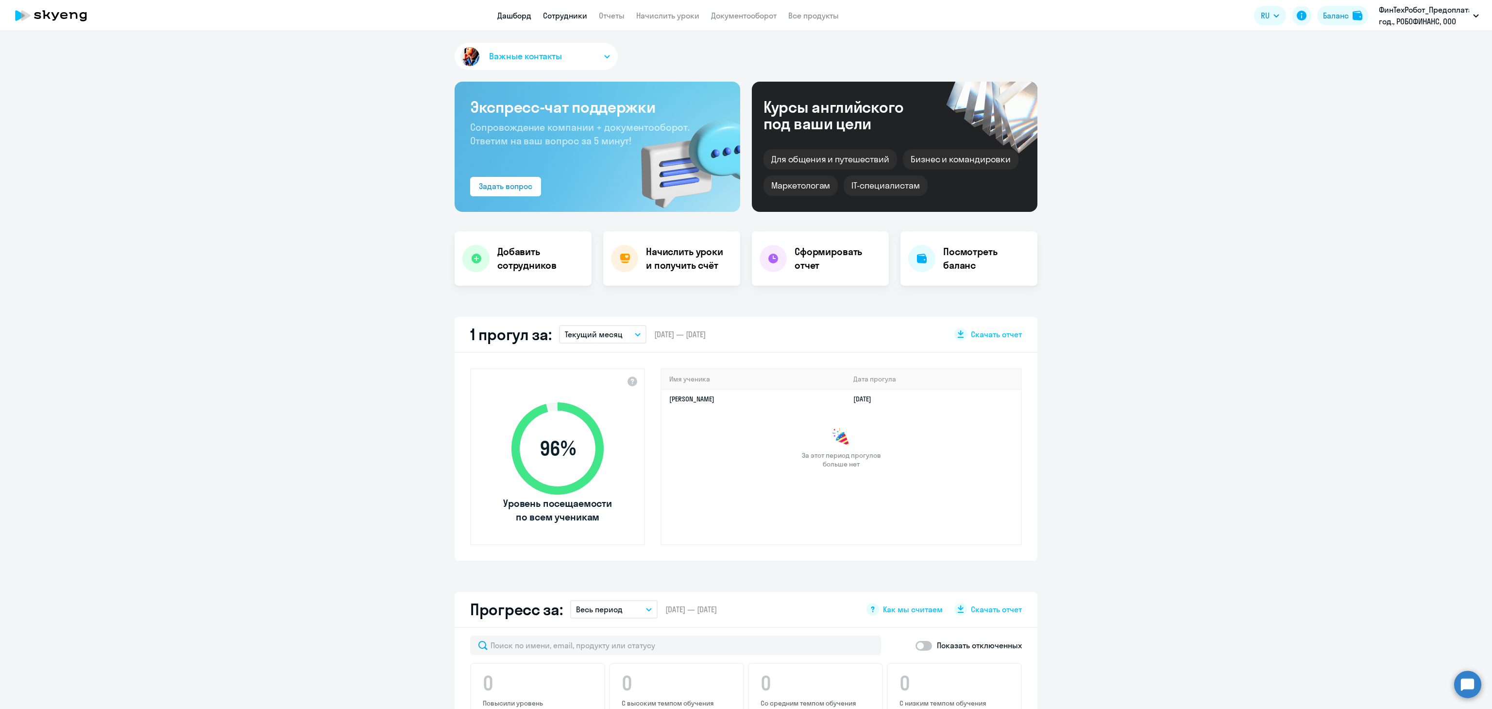
click at [574, 12] on link "Сотрудники" at bounding box center [565, 16] width 44 height 10
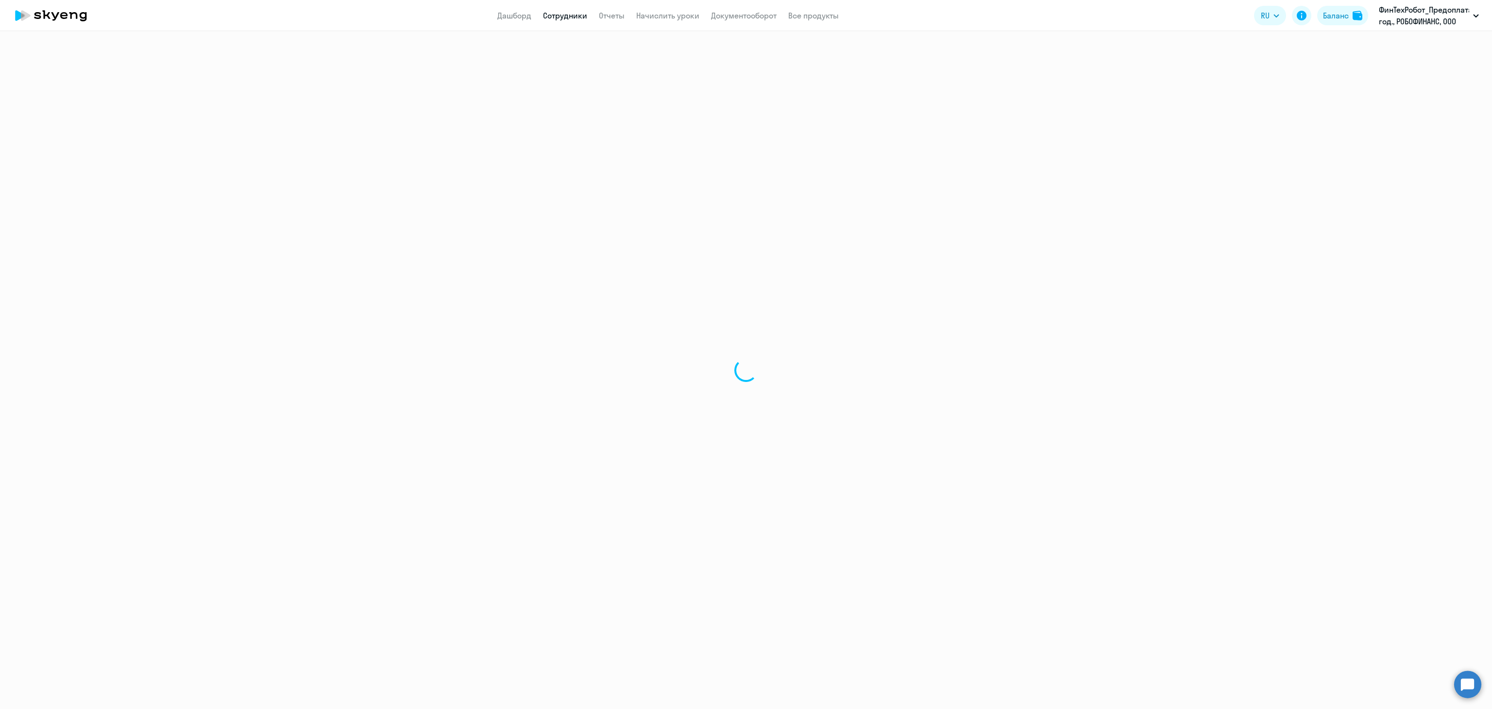
select select "30"
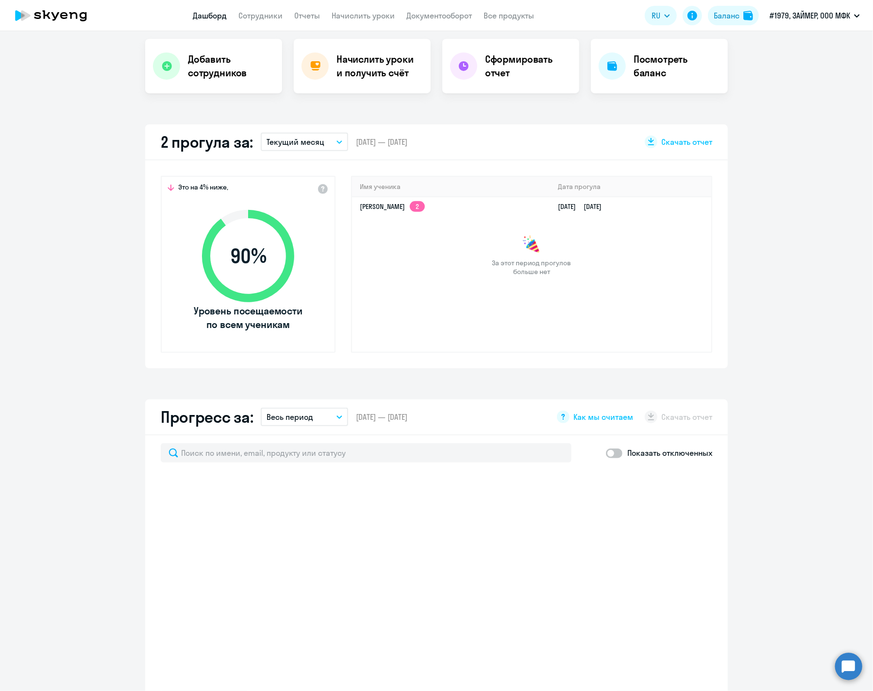
scroll to position [194, 0]
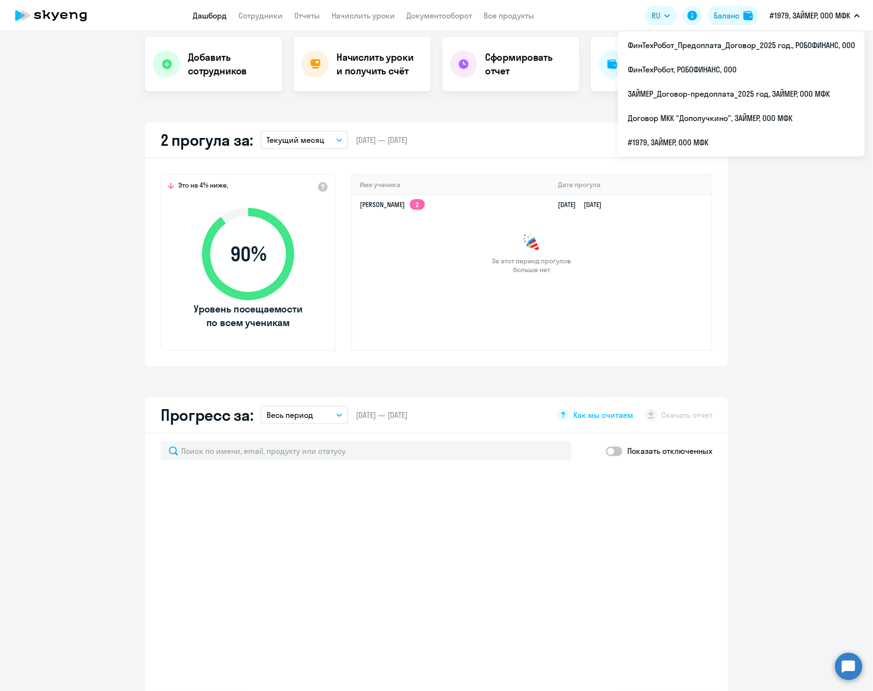
click at [819, 11] on p "#1979, ЗАЙМЕР, ООО МФК" at bounding box center [810, 16] width 81 height 12
click at [808, 15] on p "#1979, ЗАЙМЕР, ООО МФК" at bounding box center [810, 16] width 81 height 12
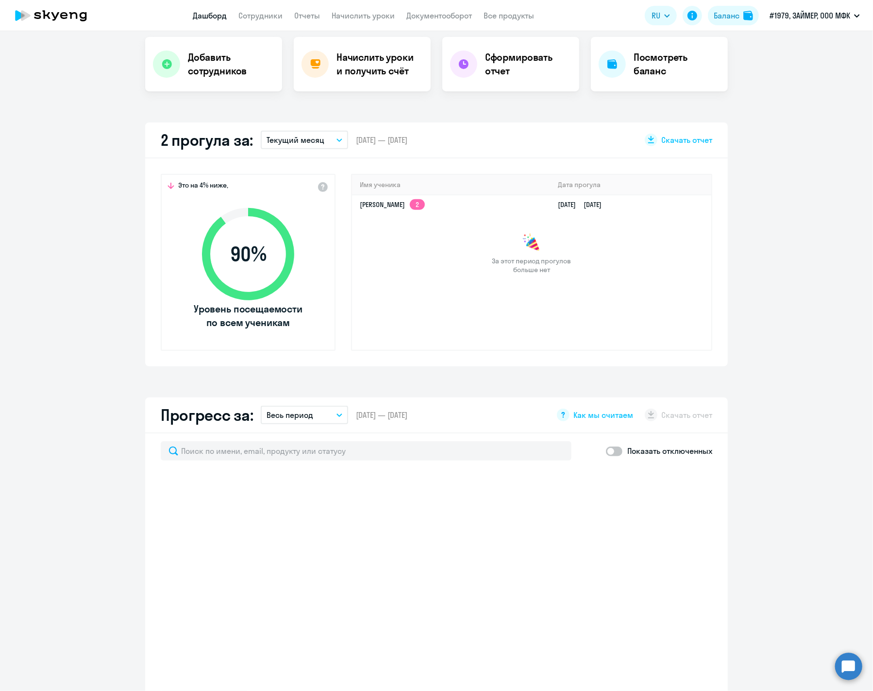
click at [811, 17] on p "#1979, ЗАЙМЕР, ООО МФК" at bounding box center [810, 16] width 81 height 12
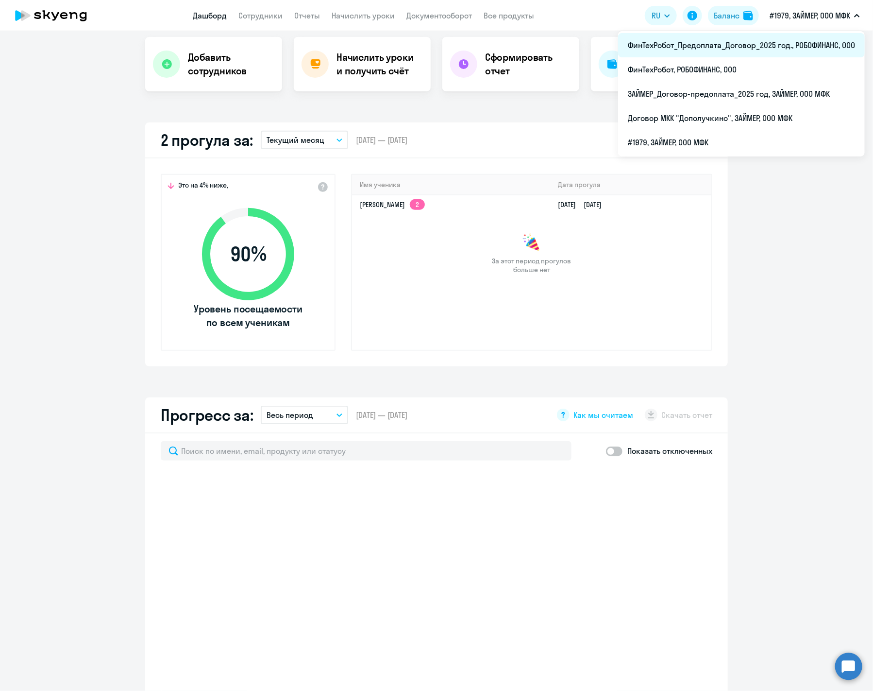
click at [797, 44] on li "ФинТехРобот_Предоплата_Договор_2025 год., РОБОФИНАНС, ООО" at bounding box center [741, 45] width 247 height 24
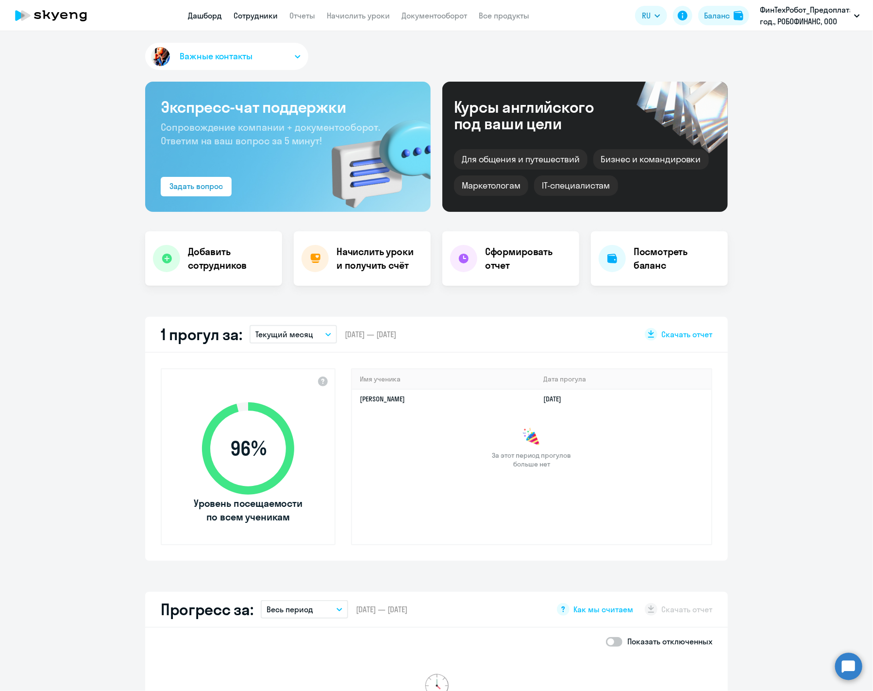
click at [273, 15] on link "Сотрудники" at bounding box center [256, 16] width 44 height 10
select select "30"
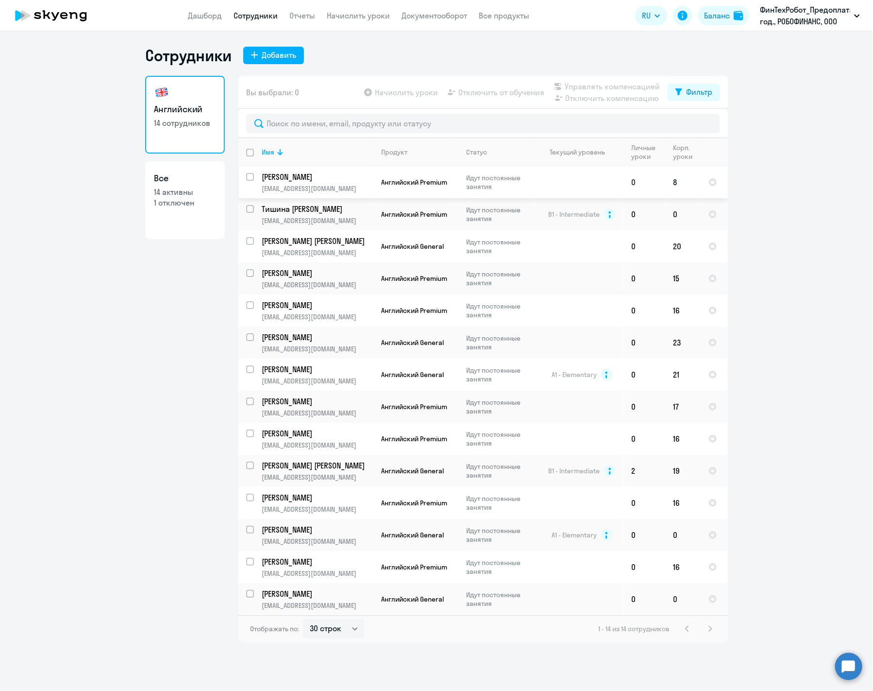
click at [670, 175] on td "8" at bounding box center [682, 182] width 35 height 32
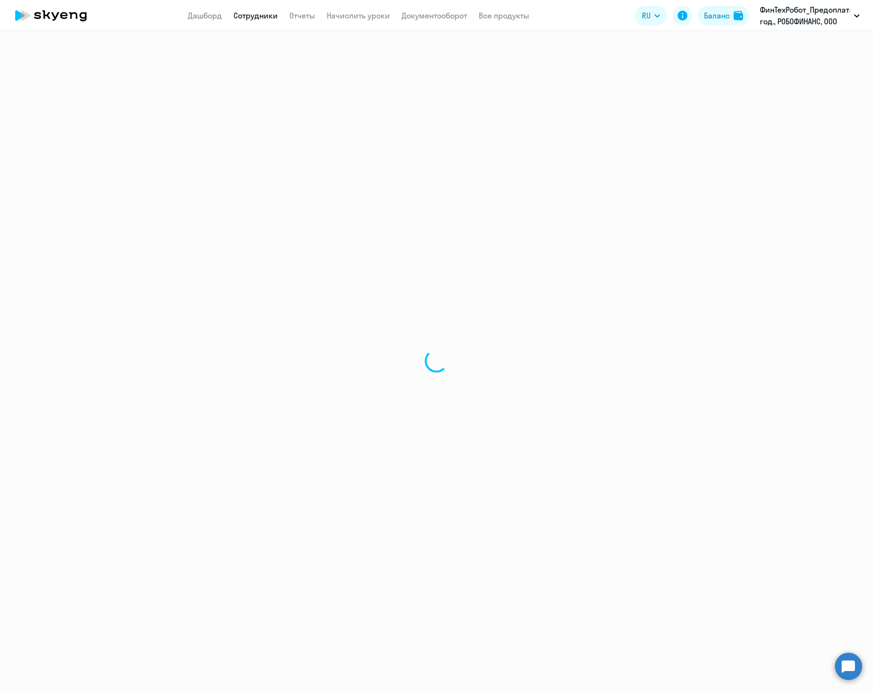
select select "english"
